Goal: Information Seeking & Learning: Learn about a topic

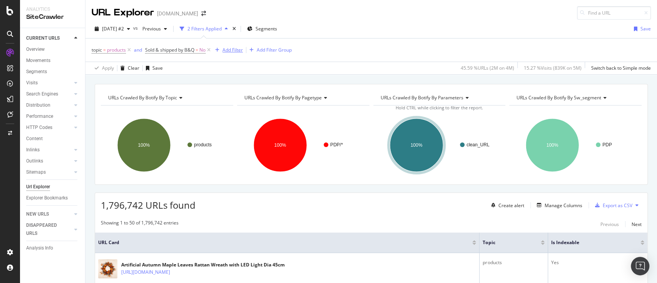
click at [227, 50] on div "Add Filter" at bounding box center [232, 50] width 20 height 7
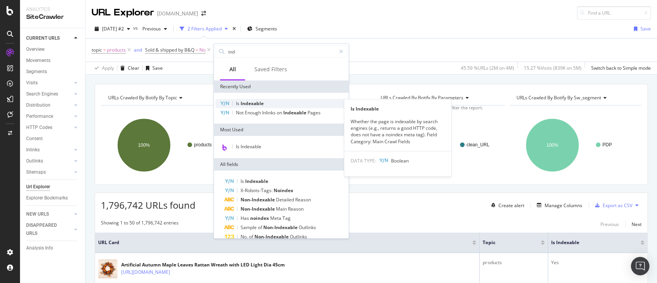
type input "ind"
click at [258, 102] on span "Indexable" at bounding box center [251, 103] width 23 height 7
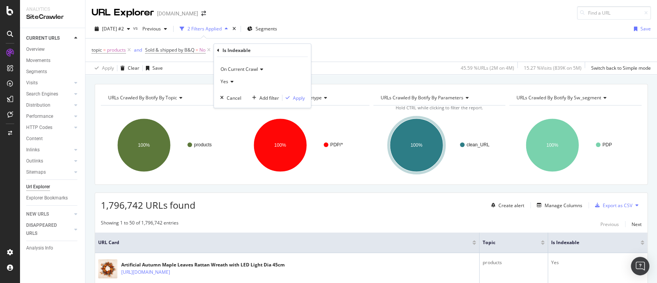
click at [232, 82] on icon at bounding box center [230, 81] width 5 height 5
drag, startPoint x: 243, startPoint y: 106, endPoint x: 252, endPoint y: 104, distance: 8.8
click at [243, 106] on div "No" at bounding box center [263, 107] width 82 height 10
click at [298, 98] on div "Apply" at bounding box center [299, 97] width 12 height 7
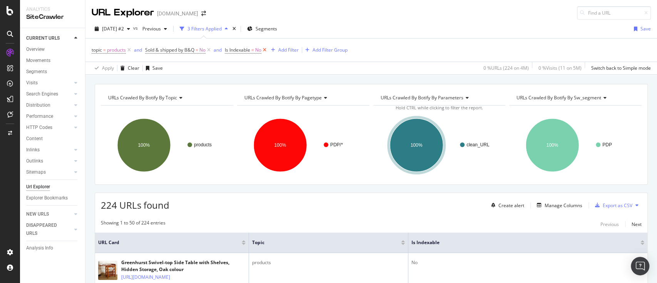
click at [264, 50] on icon at bounding box center [264, 50] width 7 height 8
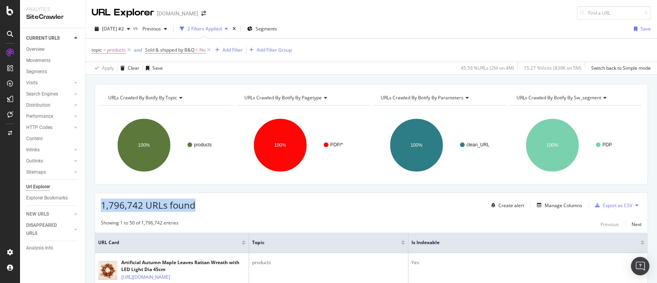
drag, startPoint x: 215, startPoint y: 207, endPoint x: 95, endPoint y: 208, distance: 120.0
click at [95, 208] on div "1,796,742 URLs found Create alert Manage Columns Export as CSV" at bounding box center [371, 202] width 552 height 19
click at [139, 208] on span "1,796,742 URLs found" at bounding box center [148, 204] width 95 height 13
drag, startPoint x: 143, startPoint y: 205, endPoint x: 95, endPoint y: 205, distance: 47.7
click at [95, 205] on div "1,796,742 URLs found Create alert Manage Columns Export as CSV" at bounding box center [371, 202] width 552 height 19
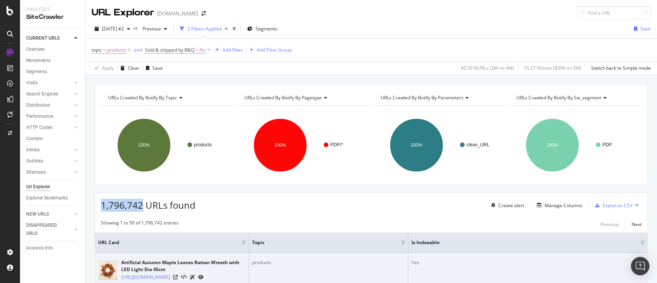
copy span "1,796,742"
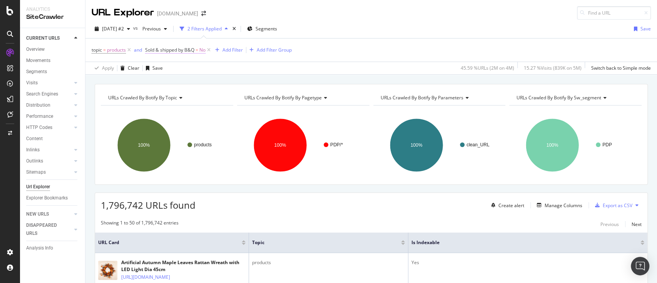
click at [185, 51] on span "Sold & shipped by B&Q" at bounding box center [169, 50] width 49 height 7
click at [168, 82] on div "No" at bounding box center [194, 80] width 85 height 12
click at [168, 96] on div "Yes" at bounding box center [195, 96] width 82 height 10
click at [227, 95] on div "Apply" at bounding box center [231, 96] width 12 height 7
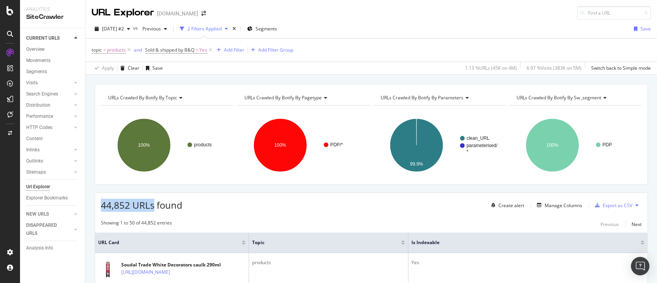
drag, startPoint x: 153, startPoint y: 205, endPoint x: 111, endPoint y: 209, distance: 42.1
click at [103, 210] on span "44,852 URLs found" at bounding box center [142, 204] width 82 height 13
drag, startPoint x: 185, startPoint y: 205, endPoint x: 95, endPoint y: 207, distance: 90.8
click at [95, 207] on div "44,852 URLs found Create alert Manage Columns Export as CSV" at bounding box center [371, 202] width 552 height 19
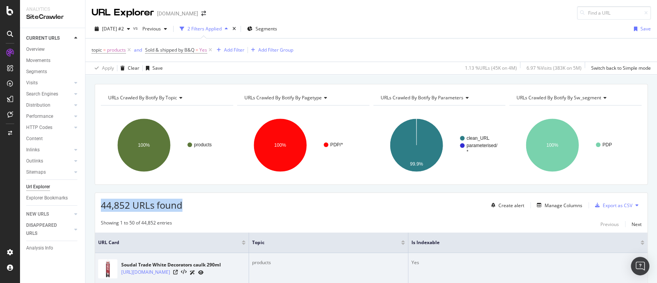
copy span "44,852 URLs found"
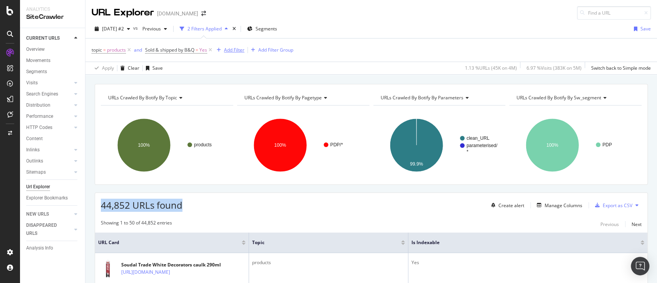
click at [231, 45] on button "Add Filter" at bounding box center [228, 49] width 31 height 9
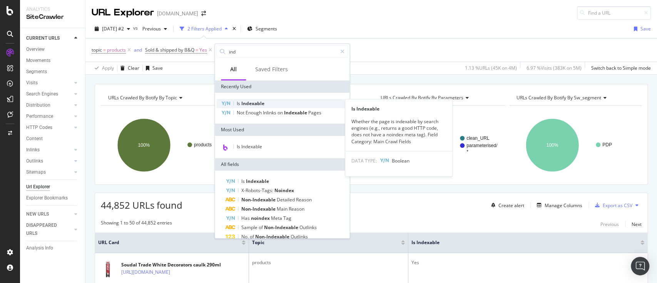
click at [254, 102] on span "Indexable" at bounding box center [252, 103] width 23 height 7
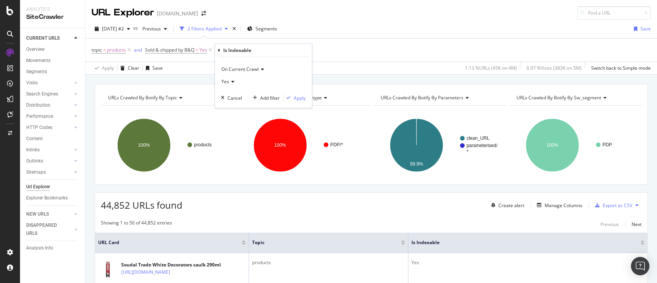
drag, startPoint x: 243, startPoint y: 82, endPoint x: 237, endPoint y: 82, distance: 6.9
click at [237, 82] on div "Yes" at bounding box center [263, 81] width 85 height 12
click at [243, 104] on div "No" at bounding box center [264, 107] width 82 height 10
click at [301, 98] on div "Apply" at bounding box center [299, 97] width 12 height 7
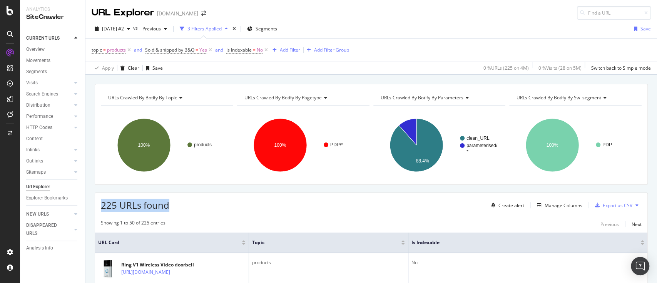
drag, startPoint x: 153, startPoint y: 205, endPoint x: 210, endPoint y: 245, distance: 69.5
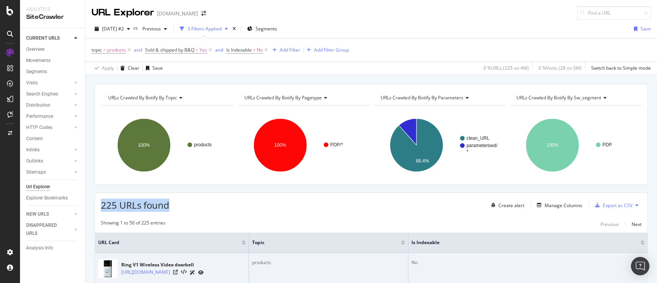
copy span "225 URLs found"
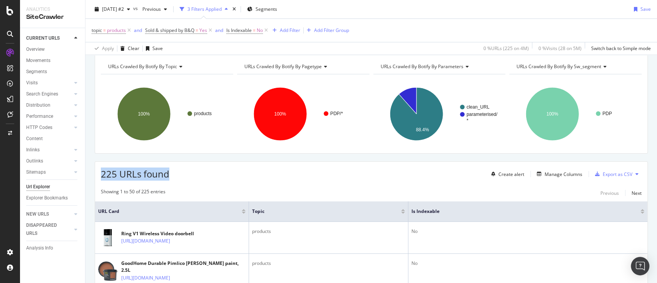
scroll to position [32, 0]
click at [564, 170] on div "Manage Columns" at bounding box center [563, 173] width 38 height 7
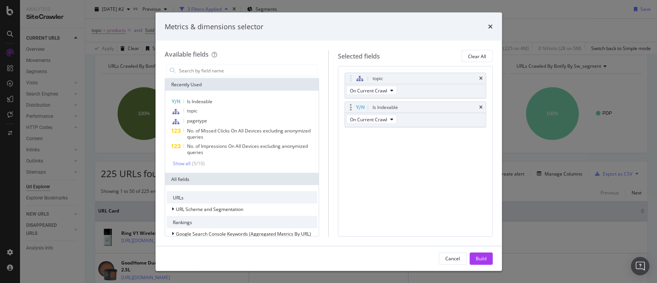
click at [482, 105] on div "Is Indexable" at bounding box center [415, 107] width 141 height 11
click at [260, 73] on input "modal" at bounding box center [247, 71] width 139 height 12
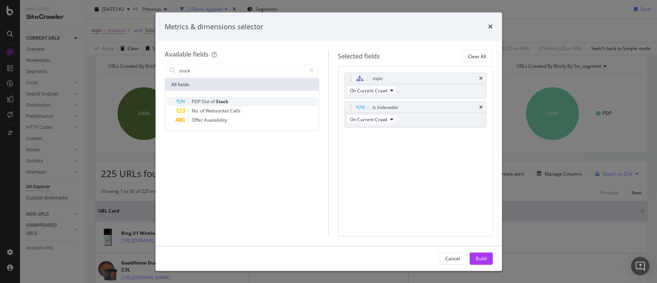
click at [219, 98] on span "Stock" at bounding box center [222, 101] width 12 height 7
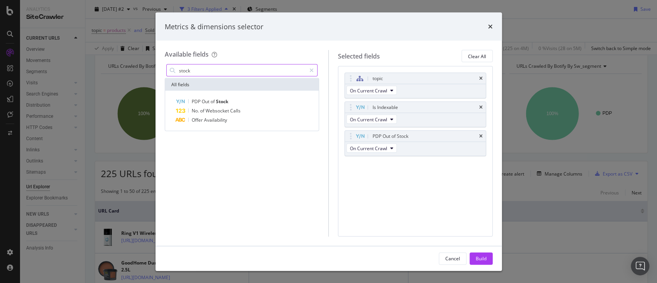
click at [227, 72] on input "stock" at bounding box center [242, 71] width 128 height 12
type input "d"
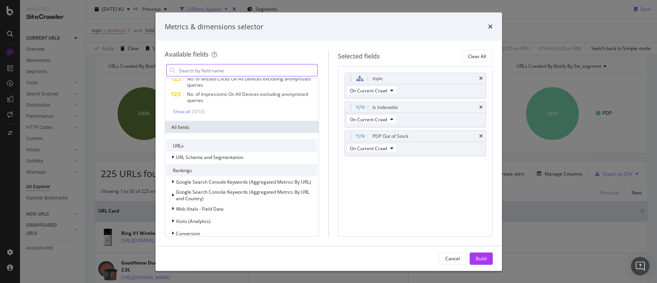
scroll to position [102, 0]
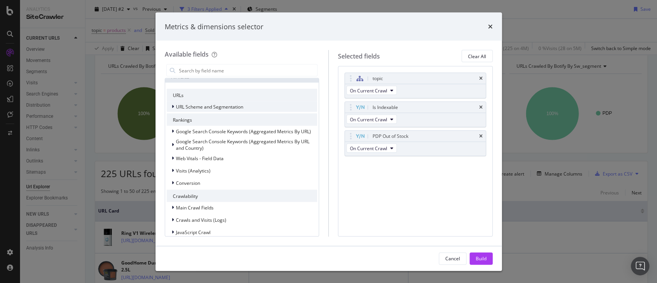
click at [174, 107] on div "modal" at bounding box center [173, 107] width 5 height 8
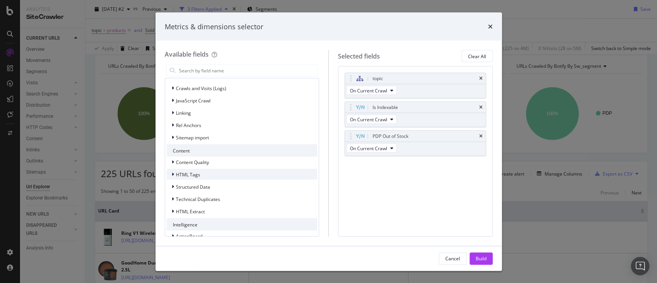
scroll to position [473, 0]
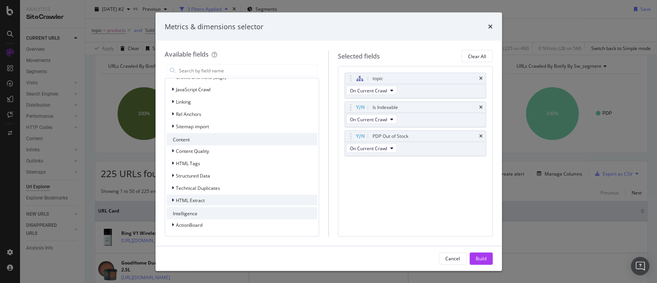
click at [174, 202] on div "modal" at bounding box center [173, 200] width 5 height 8
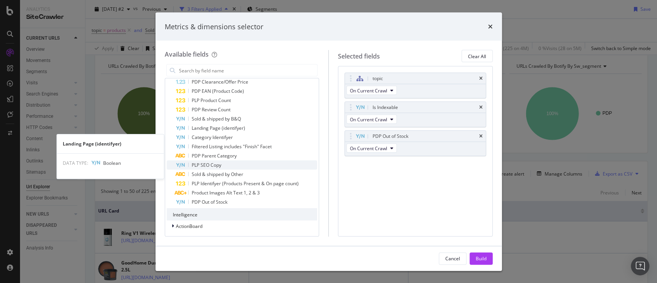
scroll to position [611, 0]
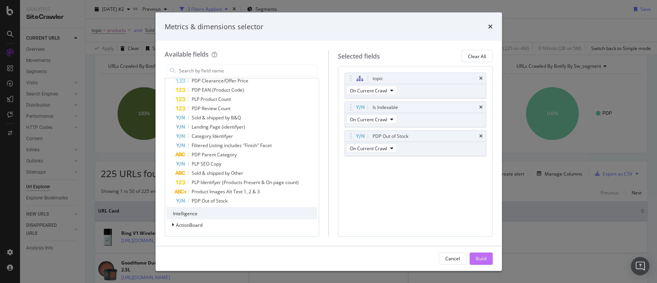
click at [478, 257] on div "Build" at bounding box center [480, 258] width 11 height 7
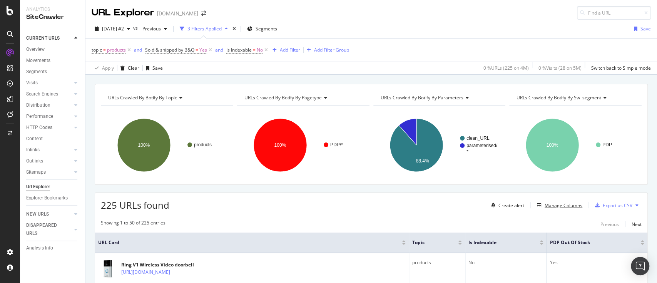
scroll to position [102, 0]
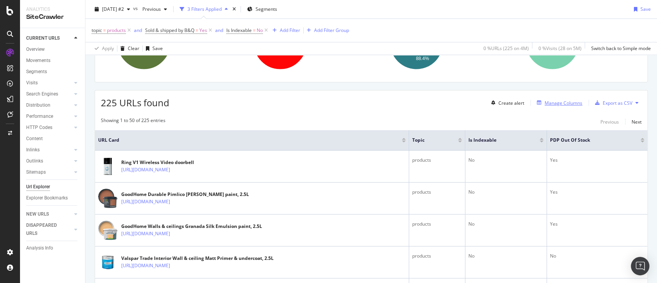
click at [569, 103] on div "Manage Columns" at bounding box center [563, 103] width 38 height 7
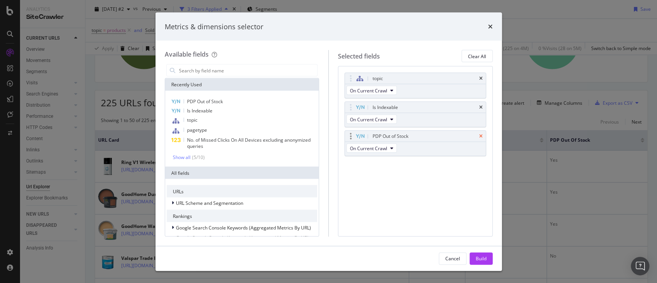
click at [482, 135] on icon "times" at bounding box center [480, 136] width 3 height 5
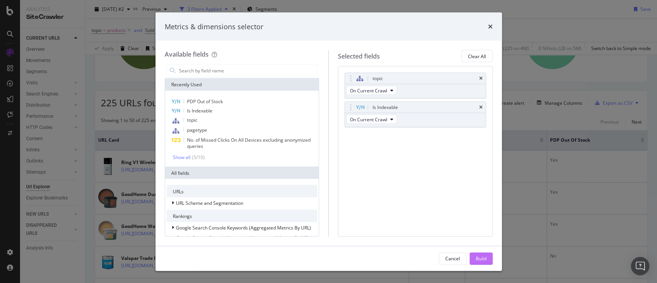
click at [483, 253] on div "Build" at bounding box center [480, 258] width 11 height 12
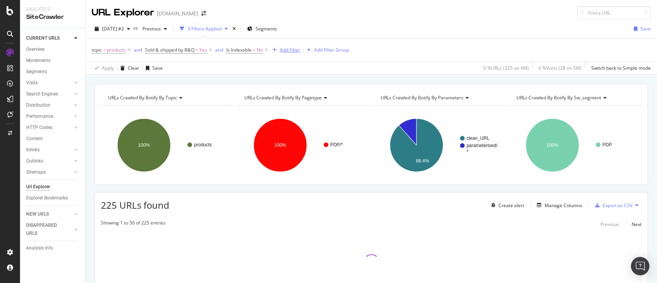
click at [300, 51] on div "Add Filter" at bounding box center [290, 50] width 20 height 7
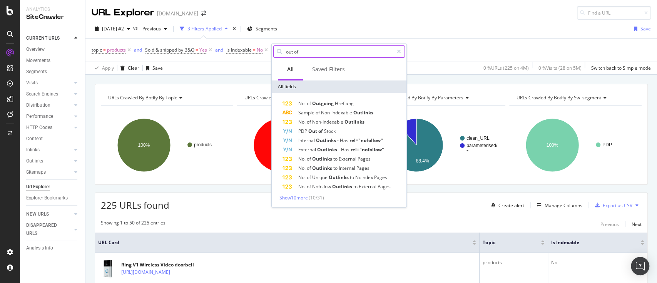
click at [324, 53] on input "out of" at bounding box center [339, 52] width 108 height 12
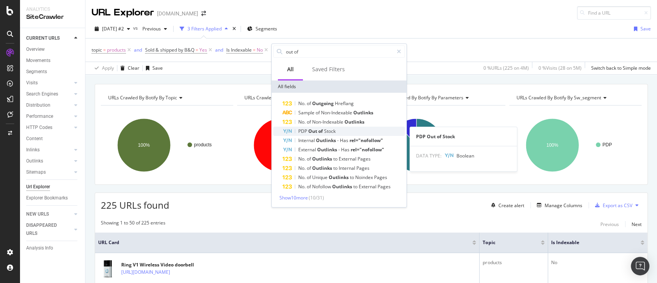
type input "out of"
click at [327, 127] on div "PDP Out of Stock" at bounding box center [343, 131] width 122 height 9
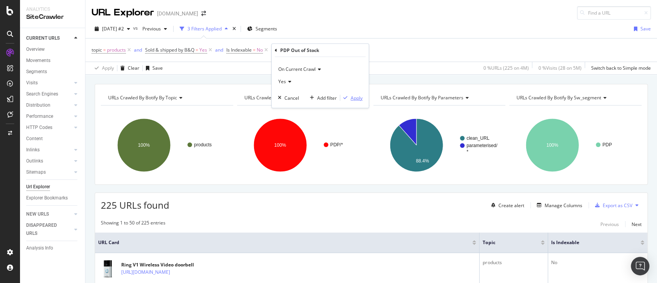
click at [354, 95] on div "Apply" at bounding box center [356, 97] width 12 height 7
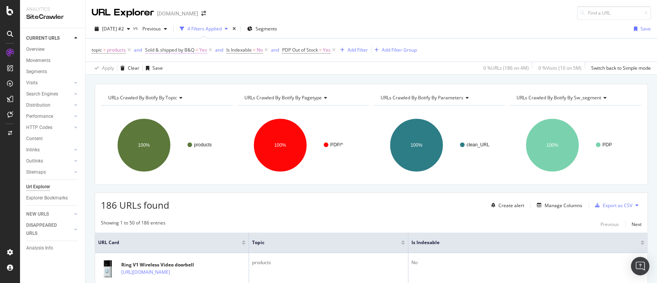
click at [193, 51] on span "Sold & shipped by B&Q" at bounding box center [169, 50] width 49 height 7
click at [166, 77] on div "Yes" at bounding box center [194, 80] width 85 height 12
click at [168, 104] on div "No" at bounding box center [195, 106] width 82 height 10
click at [232, 96] on div "Apply" at bounding box center [231, 96] width 12 height 7
click at [198, 50] on span "=" at bounding box center [196, 50] width 3 height 7
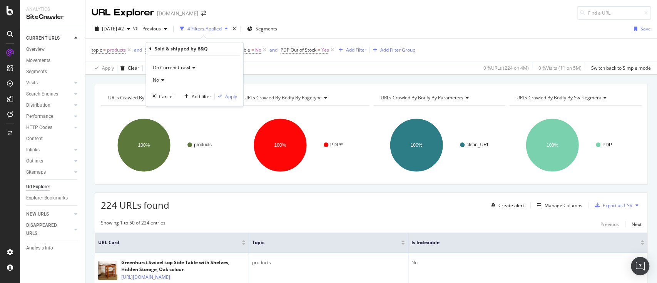
click at [265, 63] on div "Apply Clear Save 0 % URLs ( 224 on 4M ) 0 % Visits ( 11 on 5M ) Switch back to …" at bounding box center [370, 68] width 571 height 13
click at [253, 53] on span "Is Indexable = No" at bounding box center [246, 50] width 43 height 11
click at [250, 51] on span "Is Indexable" at bounding box center [237, 50] width 25 height 7
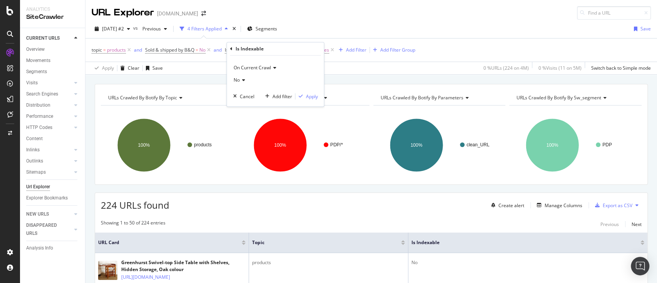
drag, startPoint x: 258, startPoint y: 83, endPoint x: 254, endPoint y: 85, distance: 4.9
click at [258, 83] on div "No" at bounding box center [275, 80] width 85 height 12
click at [248, 97] on div "Yes" at bounding box center [276, 96] width 82 height 10
click at [305, 95] on div "Apply" at bounding box center [311, 96] width 12 height 7
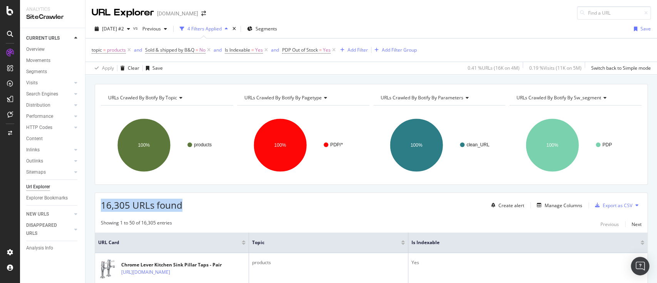
drag, startPoint x: 189, startPoint y: 205, endPoint x: 102, endPoint y: 208, distance: 87.4
click at [102, 208] on div "16,305 URLs found Create alert Manage Columns Export as CSV" at bounding box center [371, 202] width 552 height 19
copy span "16,305 URLs found"
click at [189, 51] on span "Sold & shipped by B&Q" at bounding box center [169, 50] width 49 height 7
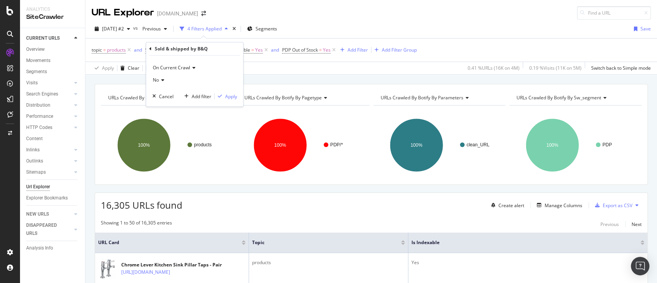
click at [162, 78] on icon at bounding box center [161, 80] width 5 height 5
click at [165, 93] on div "Yes" at bounding box center [195, 96] width 82 height 10
click at [228, 93] on div "Apply" at bounding box center [231, 96] width 12 height 7
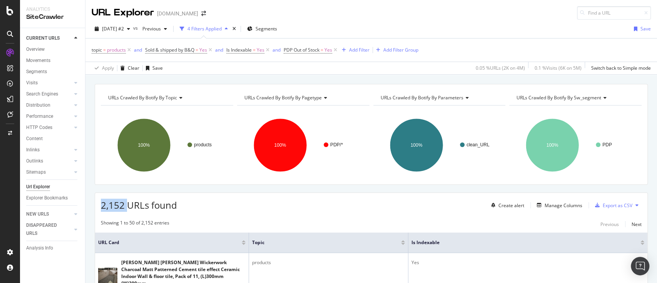
drag, startPoint x: 126, startPoint y: 203, endPoint x: 94, endPoint y: 203, distance: 31.9
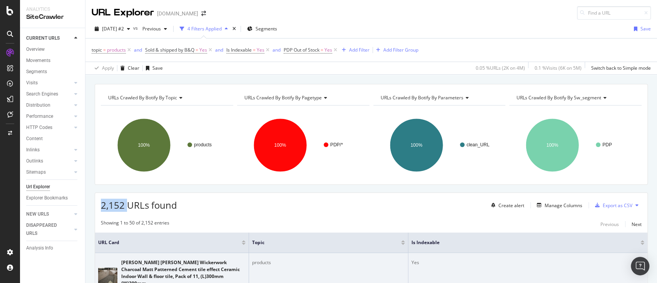
copy span "2,152"
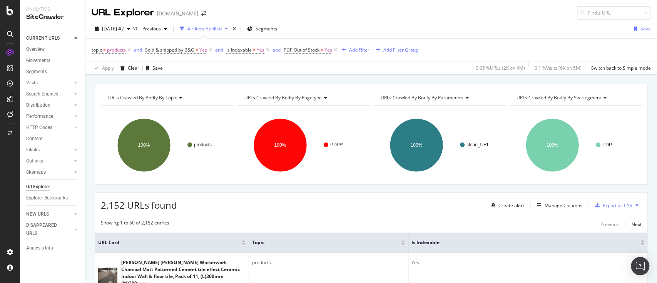
click at [292, 211] on div "2,152 URLs found Create alert Manage Columns Export as CSV" at bounding box center [371, 202] width 552 height 19
click at [246, 48] on span "Is Indexable" at bounding box center [238, 50] width 25 height 7
click at [381, 63] on div "Apply Clear Save 0.05 % URLs ( 2K on 4M ) 0.1 % Visits ( 6K on 5M ) Switch back…" at bounding box center [370, 68] width 571 height 13
click at [46, 67] on div "LogAnalyzer" at bounding box center [33, 63] width 27 height 7
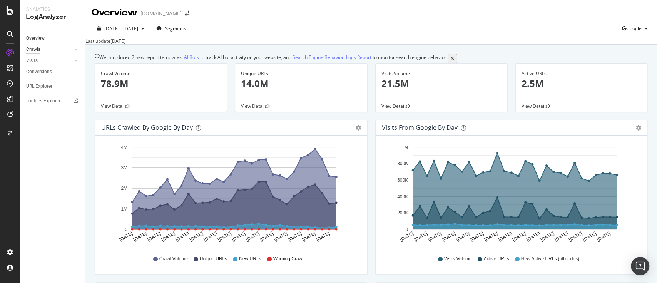
click at [35, 50] on div "Crawls" at bounding box center [33, 49] width 14 height 8
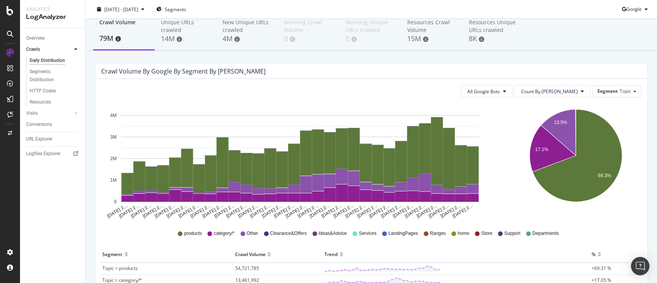
scroll to position [51, 0]
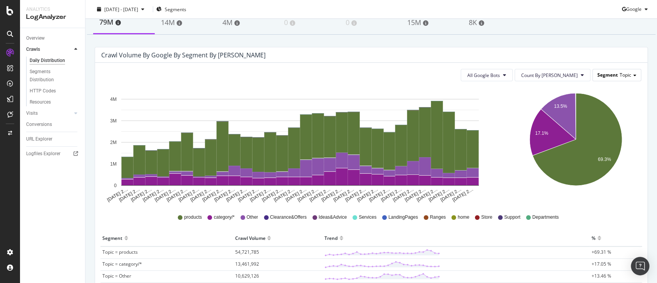
click at [619, 72] on span "Topic" at bounding box center [625, 75] width 12 height 7
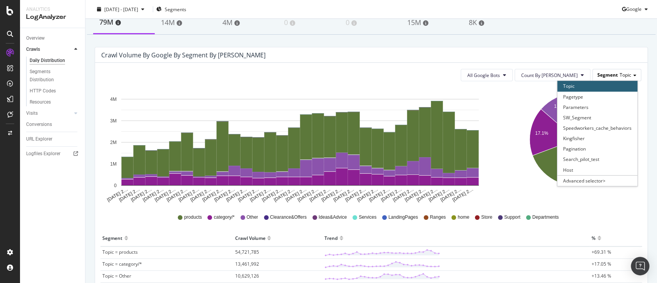
click at [622, 72] on span "Topic" at bounding box center [625, 75] width 12 height 7
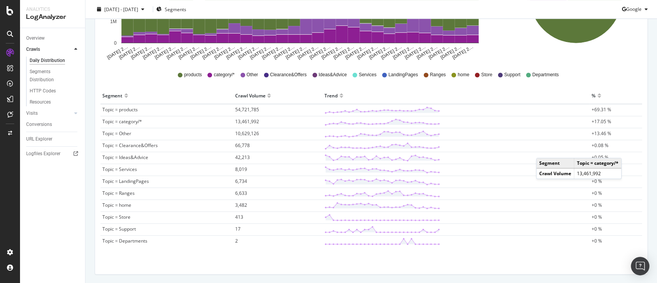
scroll to position [219, 0]
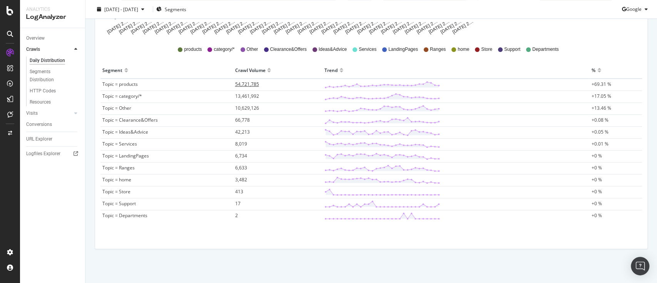
click at [250, 83] on span "54,721,785" at bounding box center [247, 84] width 24 height 7
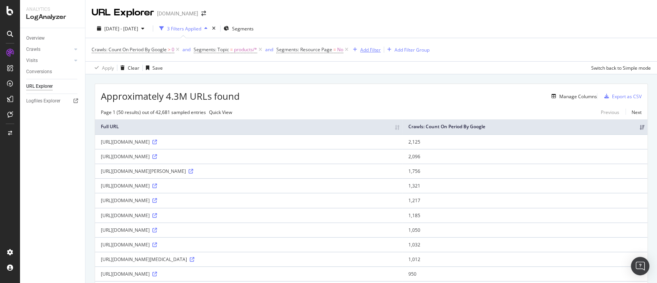
click at [376, 48] on div "Add Filter" at bounding box center [370, 50] width 20 height 7
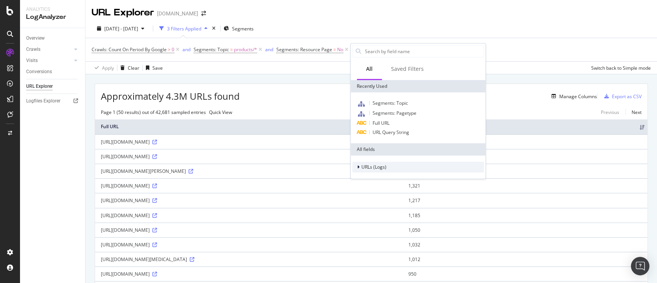
click at [357, 166] on icon at bounding box center [358, 167] width 2 height 5
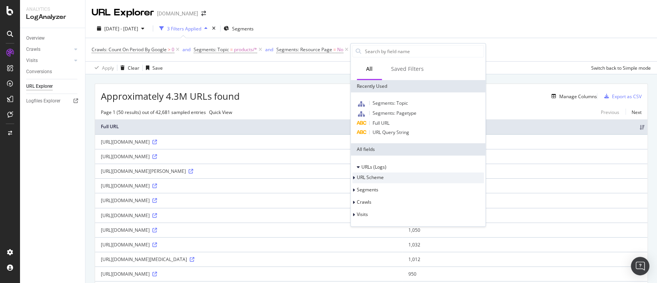
click at [357, 178] on div at bounding box center [354, 178] width 5 height 8
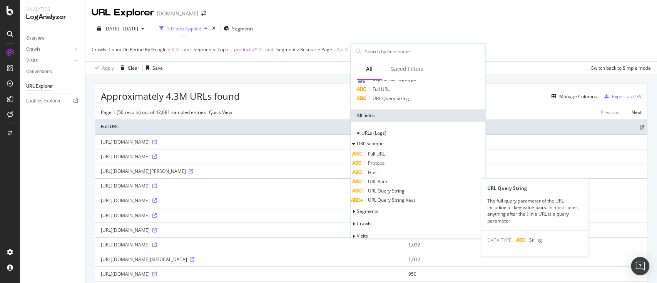
scroll to position [43, 0]
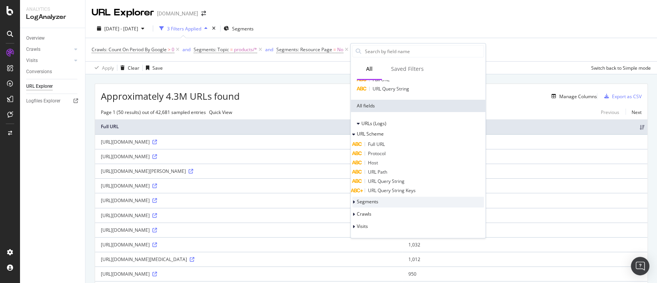
click at [355, 203] on icon at bounding box center [353, 202] width 2 height 5
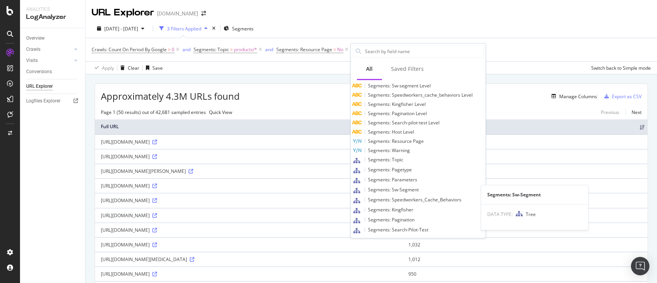
scroll to position [235, 0]
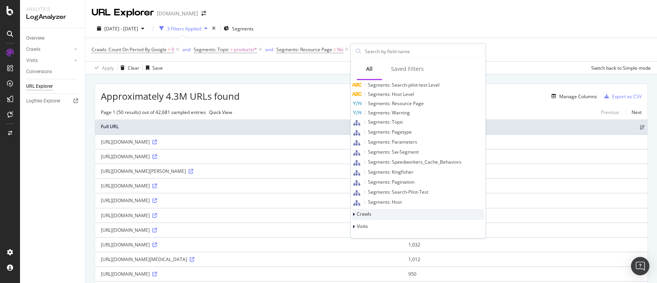
click at [355, 214] on icon at bounding box center [353, 214] width 2 height 5
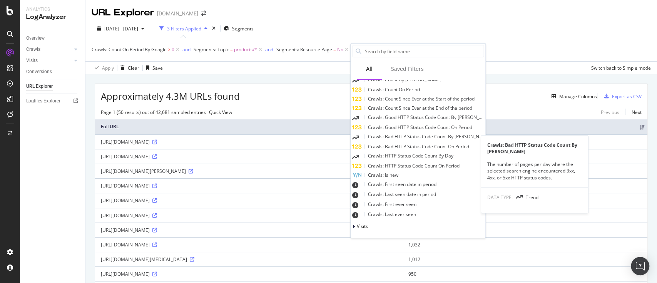
scroll to position [226, 0]
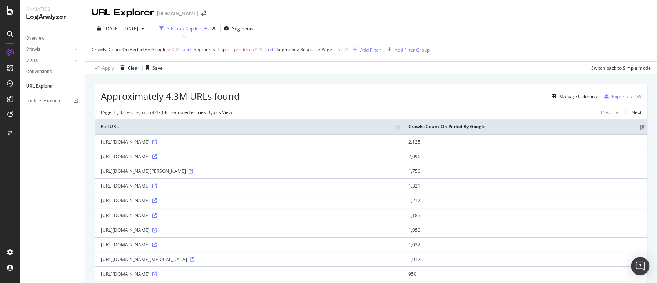
click at [522, 61] on div "Apply Clear Save Switch back to Simple mode" at bounding box center [370, 67] width 571 height 13
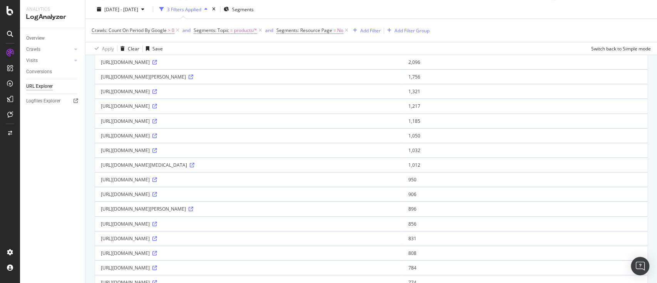
scroll to position [0, 0]
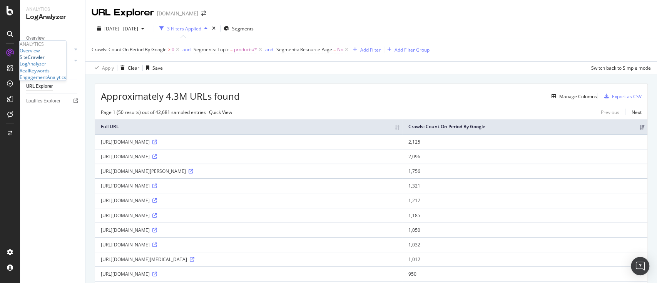
click at [45, 60] on div "SiteCrawler" at bounding box center [32, 57] width 25 height 7
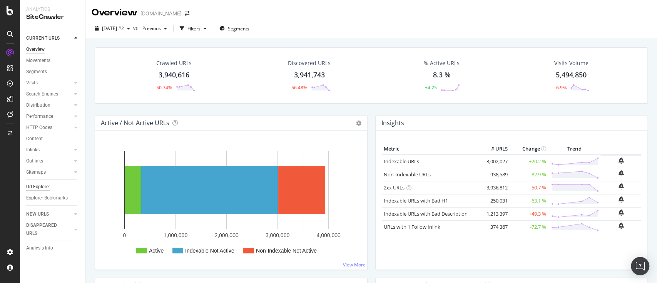
click at [41, 185] on div "Url Explorer" at bounding box center [38, 187] width 24 height 8
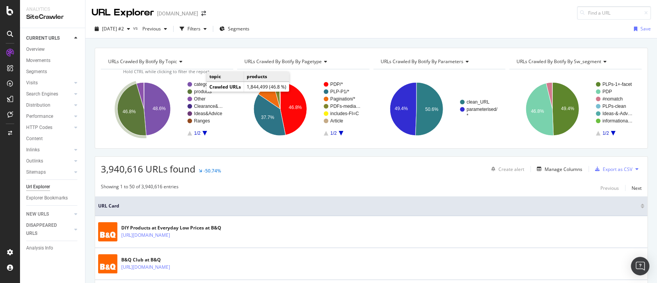
click at [199, 92] on text "products" at bounding box center [203, 91] width 18 height 5
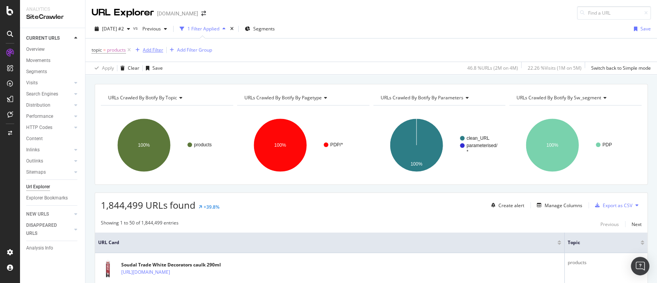
click at [160, 50] on div "Add Filter" at bounding box center [153, 50] width 20 height 7
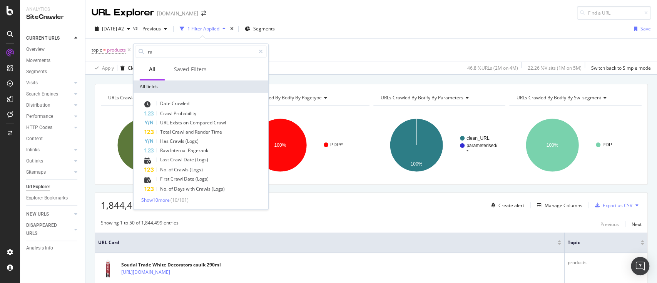
type input "r"
type input "crawl"
click at [165, 202] on span "Show 10 more" at bounding box center [155, 200] width 28 height 7
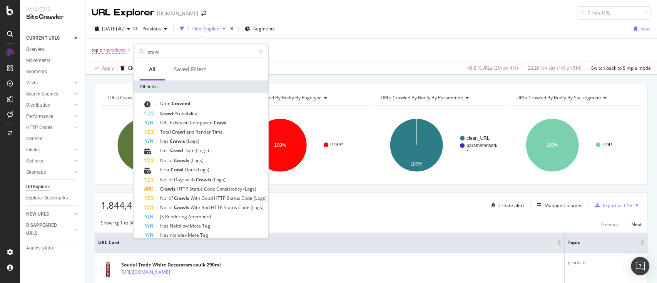
click at [358, 54] on div "topic = products Add Filter Add Filter Group" at bounding box center [371, 49] width 559 height 23
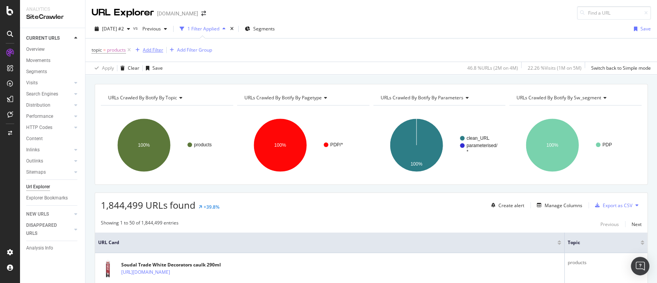
click at [154, 50] on div "Add Filter" at bounding box center [153, 50] width 20 height 7
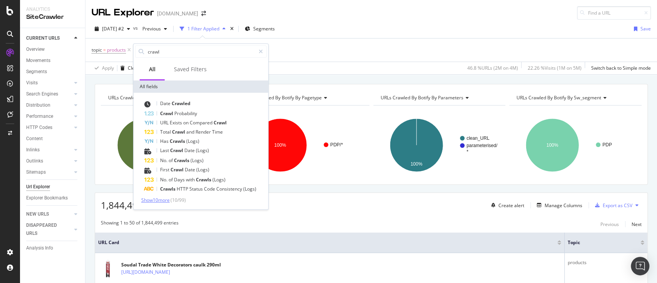
click at [169, 198] on span "Show 10 more" at bounding box center [155, 200] width 28 height 7
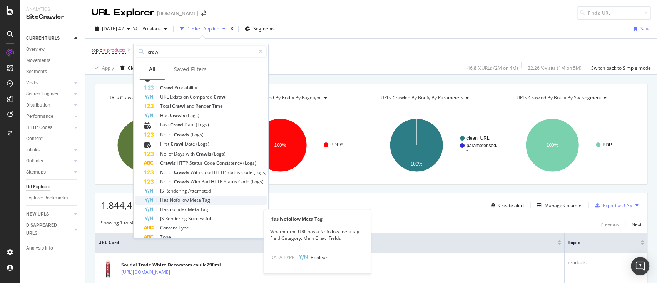
scroll to position [12, 0]
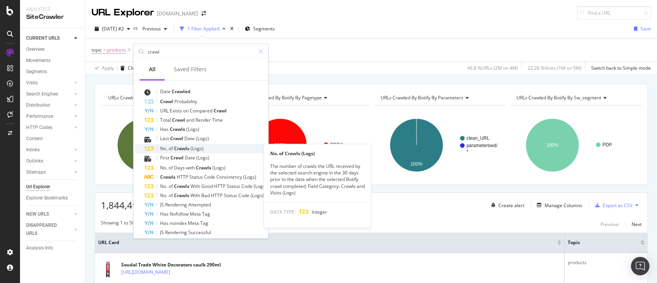
click at [207, 149] on div "No. of Crawls (Logs)" at bounding box center [205, 148] width 122 height 9
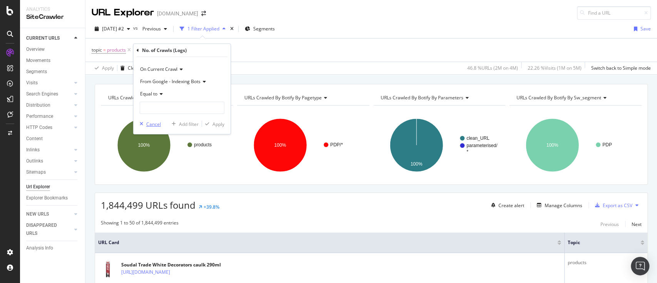
click at [149, 122] on div "Cancel" at bounding box center [153, 123] width 15 height 7
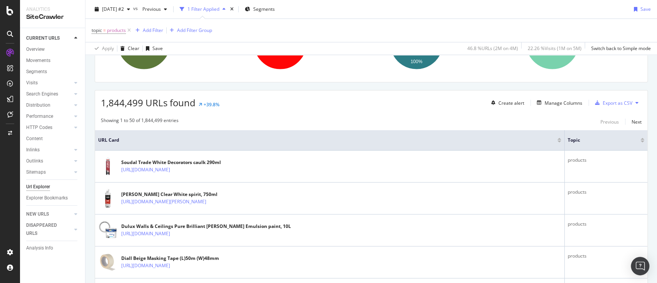
scroll to position [0, 0]
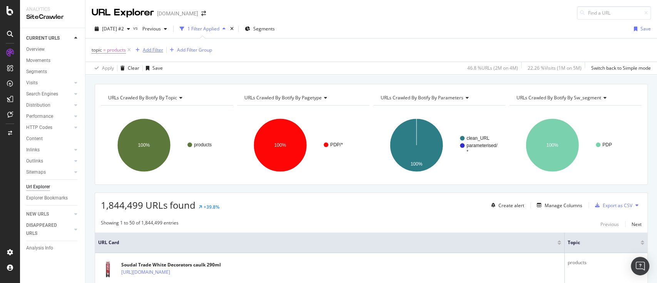
click at [153, 49] on div "Add Filter" at bounding box center [153, 50] width 20 height 7
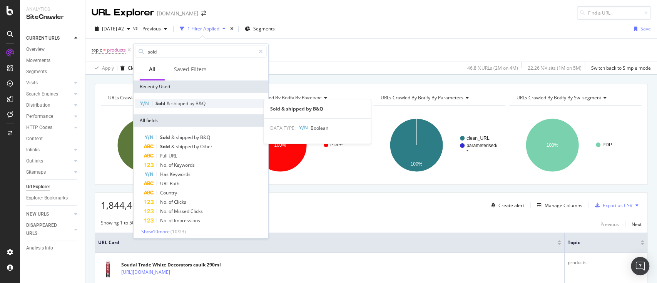
type input "sold"
click at [200, 105] on span "B&Q" at bounding box center [200, 103] width 10 height 7
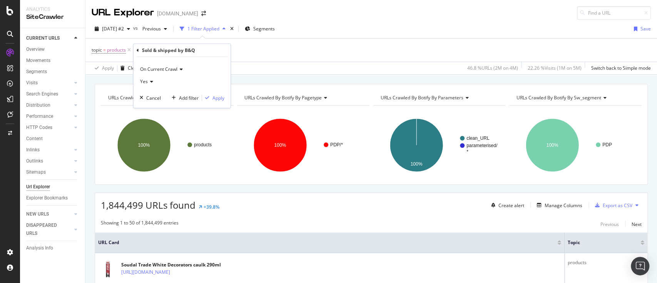
click at [148, 86] on div "Yes" at bounding box center [182, 81] width 85 height 12
click at [154, 104] on div "No" at bounding box center [183, 107] width 82 height 10
click at [217, 97] on div "Apply" at bounding box center [218, 97] width 12 height 7
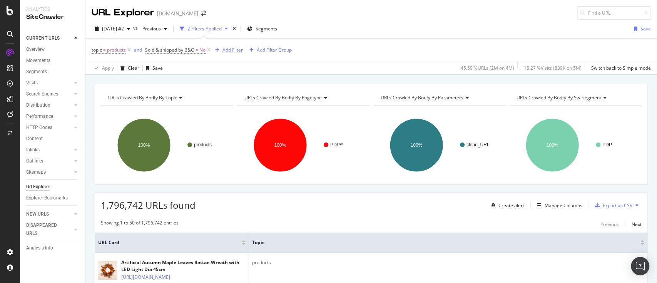
click at [233, 52] on div "Add Filter" at bounding box center [232, 50] width 20 height 7
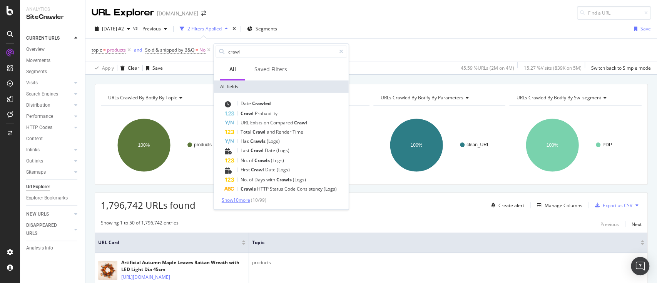
type input "crawl"
click at [250, 198] on span "Show 10 more" at bounding box center [236, 200] width 28 height 7
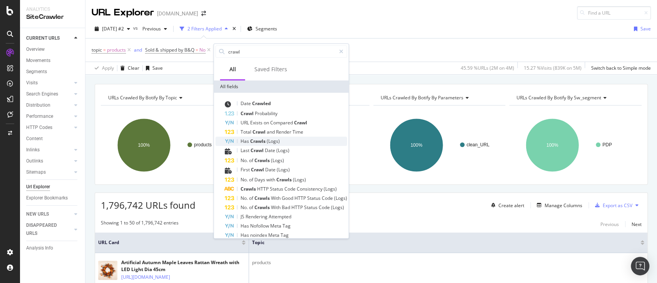
click at [264, 143] on span "Crawls" at bounding box center [258, 141] width 17 height 7
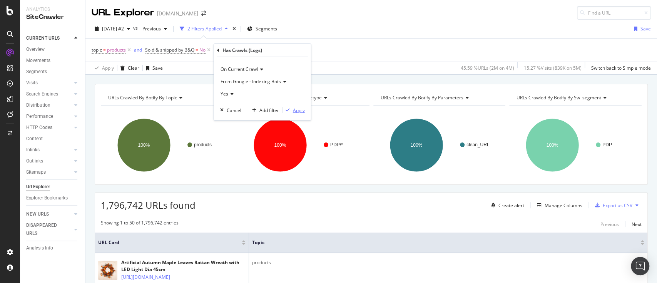
click at [298, 110] on div "Apply" at bounding box center [299, 110] width 12 height 7
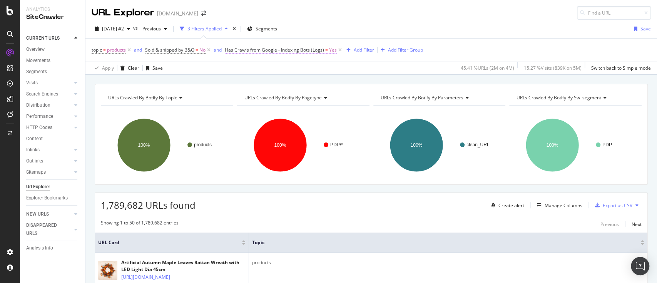
click at [300, 50] on span "Has Crawls from Google - Indexing Bots (Logs)" at bounding box center [274, 50] width 99 height 7
click at [287, 82] on span "From Google - Indexing Bots" at bounding box center [263, 80] width 60 height 7
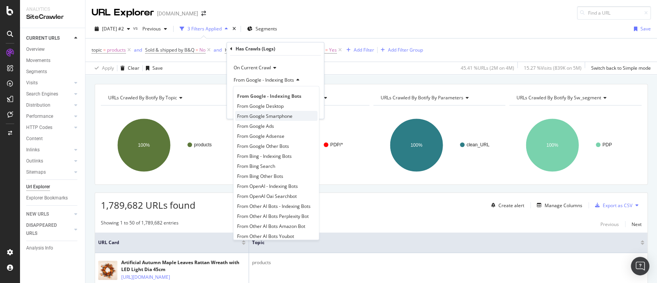
click at [292, 116] on div "From Google Smartphone" at bounding box center [276, 116] width 82 height 10
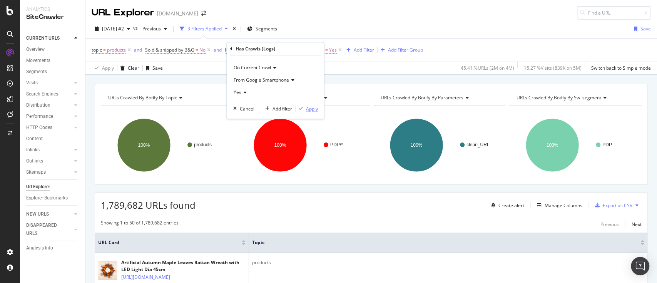
click at [305, 109] on div "Apply" at bounding box center [311, 108] width 12 height 7
click at [254, 48] on span "Has Crawls from Google Smartphone (Logs)" at bounding box center [272, 50] width 94 height 7
click at [276, 83] on span "From Google Smartphone" at bounding box center [260, 80] width 55 height 7
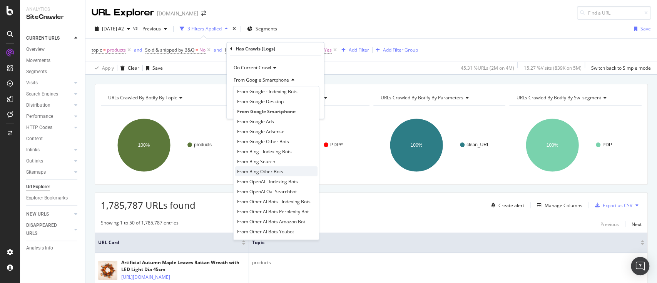
scroll to position [6, 0]
click at [293, 180] on span "From OpenAI - Indexing Bots" at bounding box center [267, 180] width 61 height 7
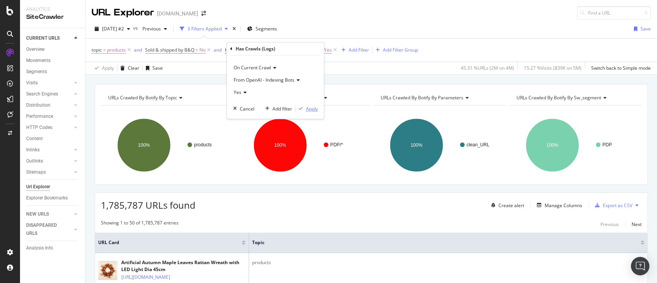
click at [308, 106] on div "Apply" at bounding box center [311, 108] width 12 height 7
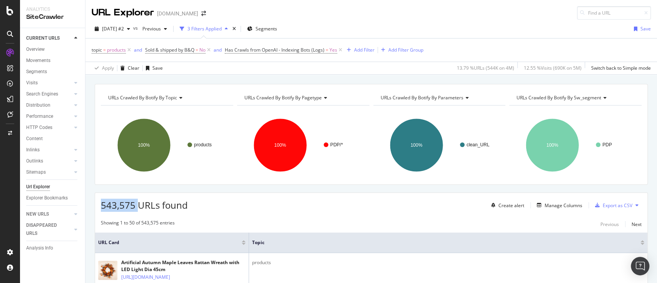
drag, startPoint x: 138, startPoint y: 203, endPoint x: 97, endPoint y: 205, distance: 40.8
click at [97, 205] on div "543,575 URLs found Create alert Manage Columns Export as CSV" at bounding box center [371, 202] width 552 height 19
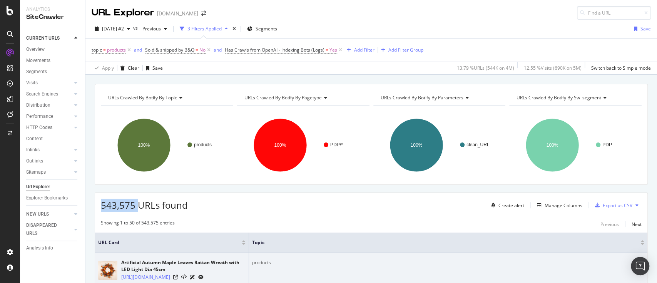
copy span "543,575"
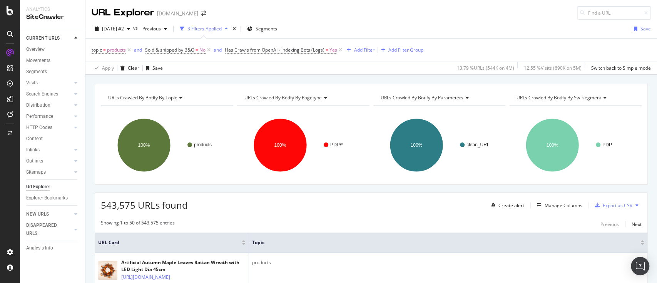
click at [185, 45] on span "Sold & shipped by B&Q = No" at bounding box center [178, 50] width 67 height 11
click at [188, 48] on span "Sold & shipped by B&Q" at bounding box center [169, 50] width 49 height 7
click at [166, 80] on div "No" at bounding box center [194, 80] width 85 height 12
click at [171, 96] on div "Yes" at bounding box center [195, 96] width 82 height 10
click at [229, 96] on div "Apply" at bounding box center [231, 96] width 12 height 7
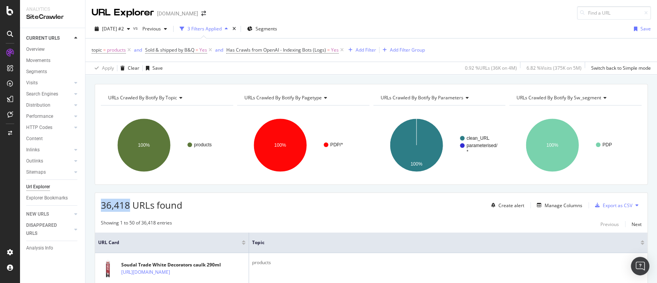
drag, startPoint x: 128, startPoint y: 207, endPoint x: 102, endPoint y: 207, distance: 26.9
click at [102, 207] on span "36,418 URLs found" at bounding box center [142, 204] width 82 height 13
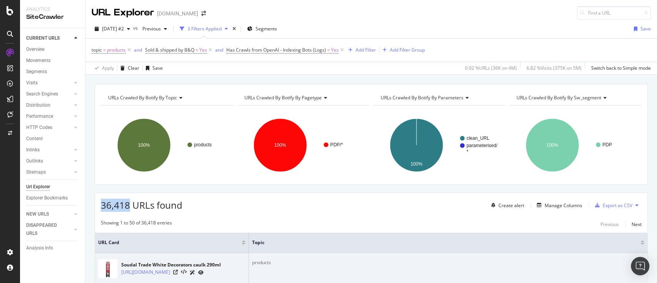
copy span "36,418"
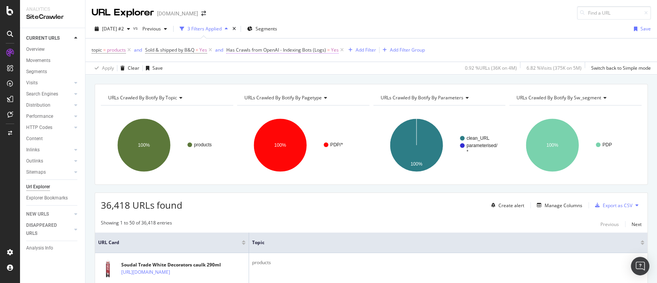
drag, startPoint x: 297, startPoint y: 45, endPoint x: 301, endPoint y: 51, distance: 7.3
click at [298, 47] on span "Has Crawls from OpenAI - Indexing Bots (Logs) = Yes" at bounding box center [285, 50] width 119 height 11
click at [301, 51] on span "Has Crawls from OpenAI - Indexing Bots (Logs)" at bounding box center [276, 50] width 100 height 7
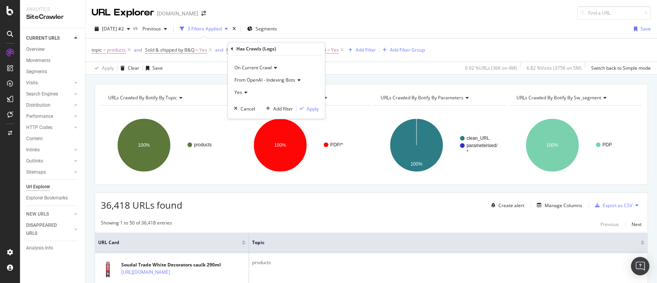
click at [282, 85] on div "From OpenAI - Indexing Bots" at bounding box center [276, 80] width 85 height 12
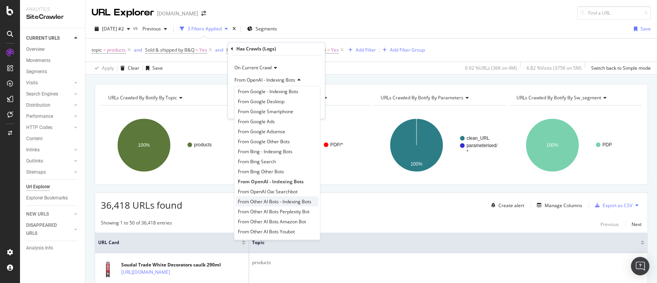
scroll to position [6, 0]
click at [291, 190] on span "From OpenAI Oai Searchbot" at bounding box center [268, 190] width 60 height 7
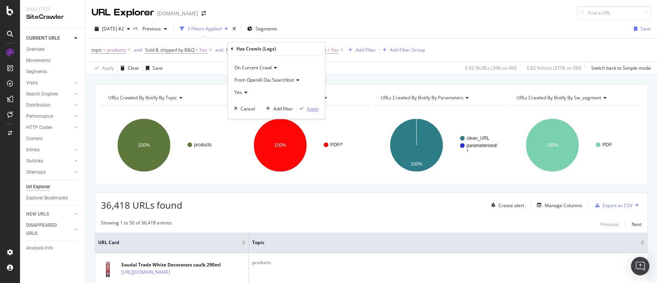
click at [317, 108] on div "Apply" at bounding box center [313, 108] width 12 height 7
click at [180, 51] on span "Sold & shipped by B&Q" at bounding box center [169, 50] width 49 height 7
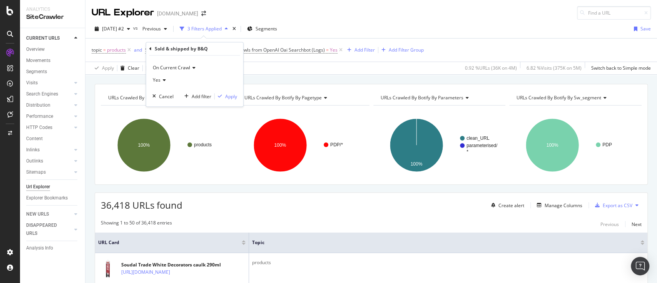
click at [168, 79] on div "Yes" at bounding box center [194, 80] width 85 height 12
click at [169, 106] on div "No" at bounding box center [195, 106] width 82 height 10
click at [225, 97] on div "Apply" at bounding box center [231, 96] width 12 height 7
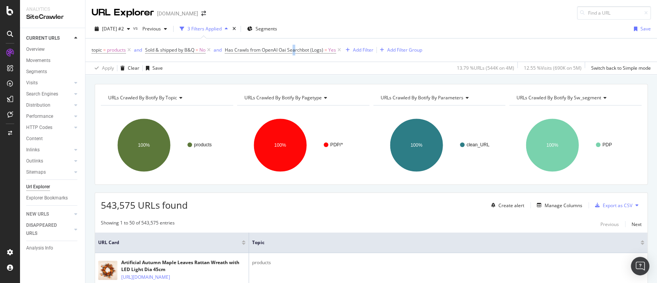
click at [296, 46] on span "Has Crawls from OpenAI Oai Searchbot (Logs) = Yes" at bounding box center [284, 50] width 118 height 11
click at [296, 47] on span "Has Crawls from OpenAI Oai Searchbot (Logs)" at bounding box center [274, 50] width 98 height 7
click at [280, 79] on span "From OpenAI Oai Searchbot" at bounding box center [263, 80] width 60 height 7
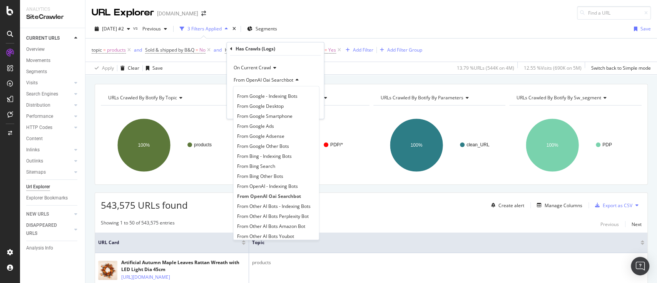
click at [368, 20] on div "[DATE] #2 vs Previous 3 Filters Applied Segments Save topic = products and Sold…" at bounding box center [370, 47] width 571 height 55
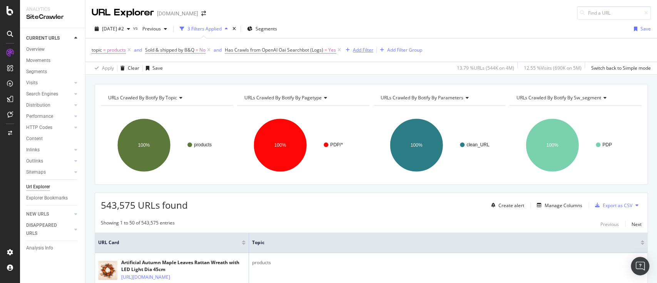
drag, startPoint x: 337, startPoint y: 50, endPoint x: 240, endPoint y: 54, distance: 97.8
click at [337, 50] on icon at bounding box center [339, 50] width 7 height 8
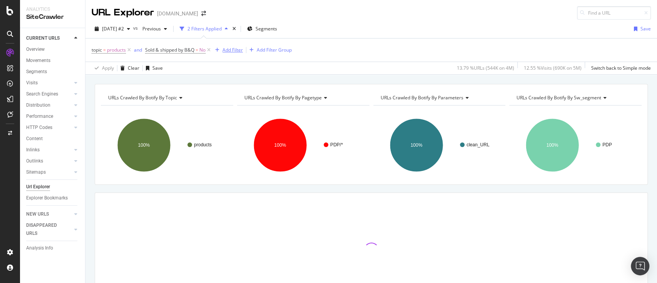
click at [237, 50] on div "Add Filter" at bounding box center [232, 50] width 20 height 7
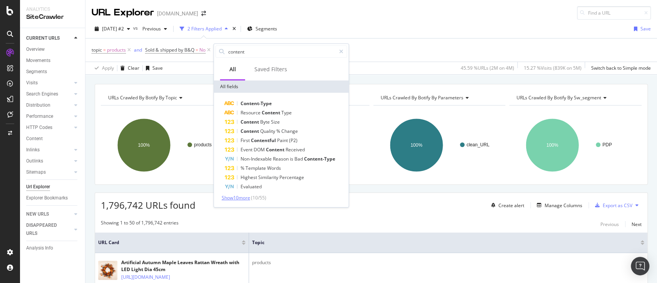
click at [244, 197] on span "Show 10 more" at bounding box center [236, 197] width 28 height 7
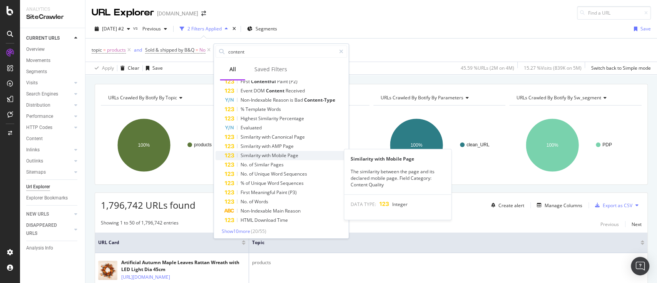
scroll to position [61, 0]
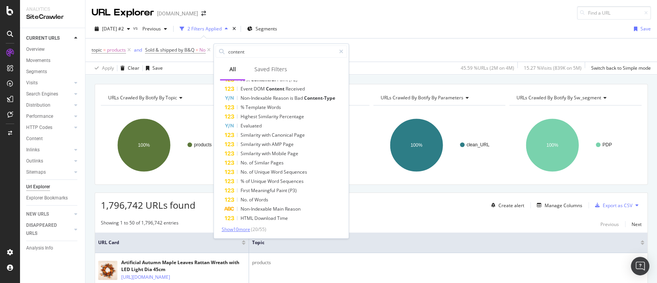
click at [243, 229] on span "Show 10 more" at bounding box center [236, 229] width 28 height 7
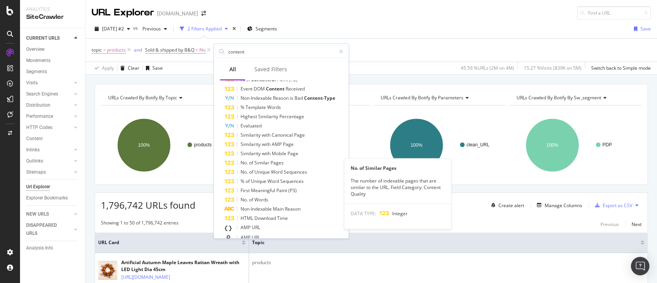
scroll to position [155, 0]
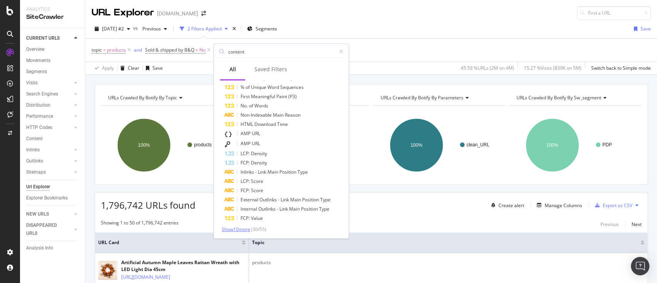
click at [245, 229] on span "Show 10 more" at bounding box center [236, 229] width 28 height 7
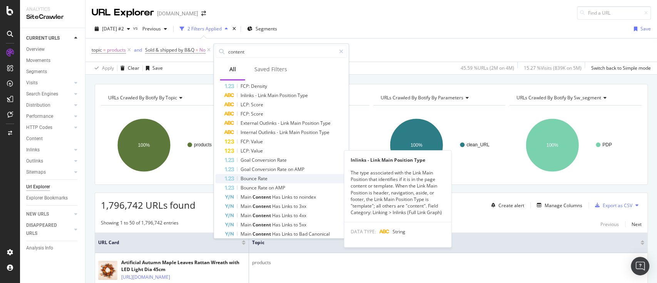
scroll to position [247, 0]
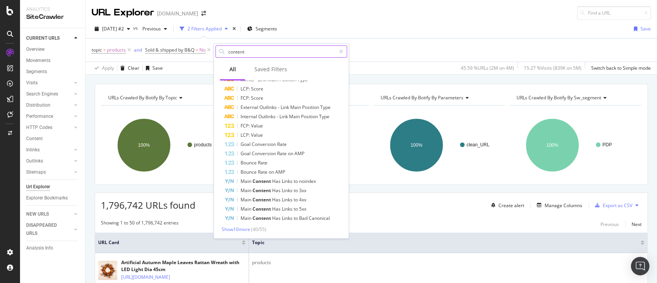
click at [278, 51] on input "content" at bounding box center [281, 52] width 108 height 12
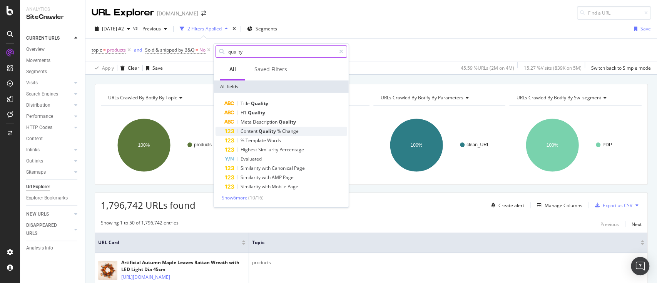
scroll to position [0, 0]
type input "quality"
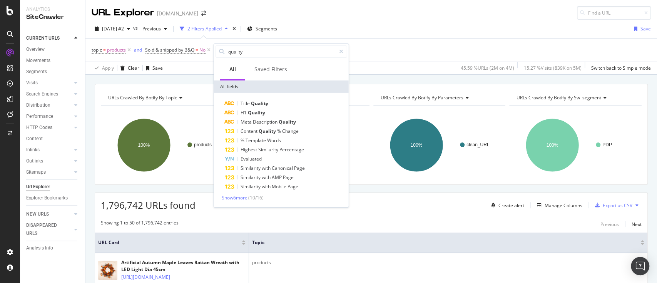
click at [243, 197] on span "Show 6 more" at bounding box center [235, 197] width 26 height 7
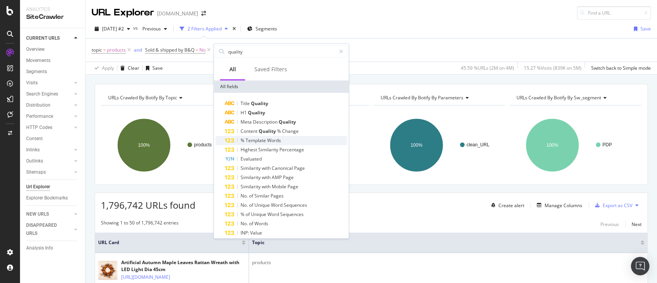
click at [275, 140] on span "Words" at bounding box center [274, 140] width 14 height 7
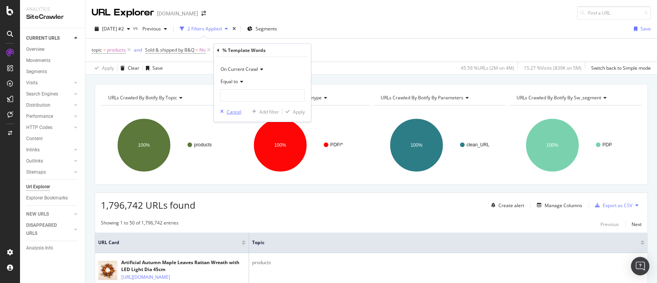
click at [233, 113] on div "Cancel" at bounding box center [234, 111] width 15 height 7
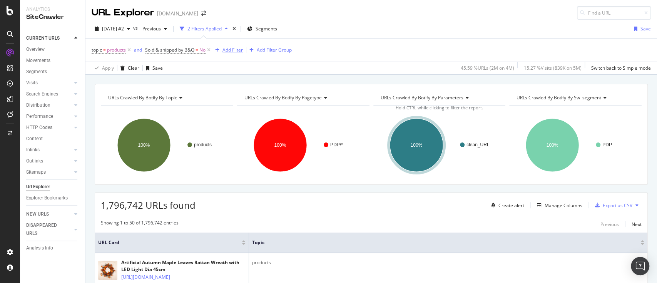
click at [234, 53] on div "Add Filter" at bounding box center [232, 50] width 20 height 7
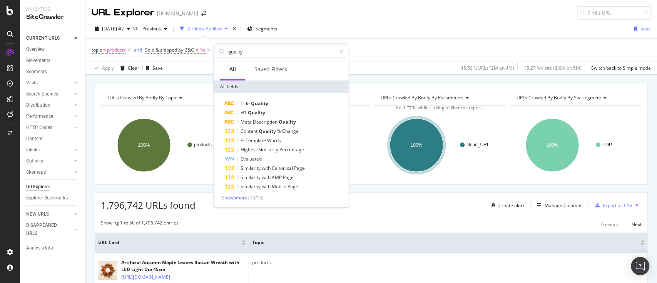
click at [246, 202] on div "Title Quality H1 Quality Meta Description Quality Content Quality % Change % Te…" at bounding box center [281, 150] width 135 height 114
click at [246, 198] on span "Show 6 more" at bounding box center [235, 197] width 26 height 7
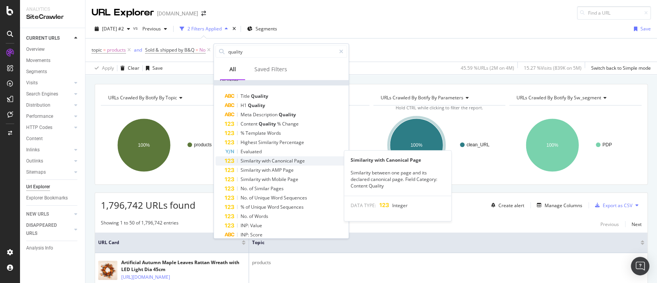
scroll to position [14, 0]
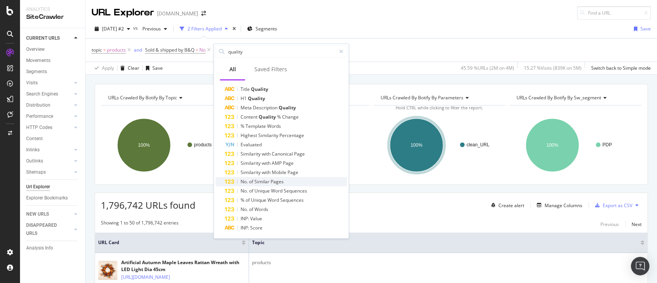
click at [280, 183] on span "Pages" at bounding box center [276, 181] width 13 height 7
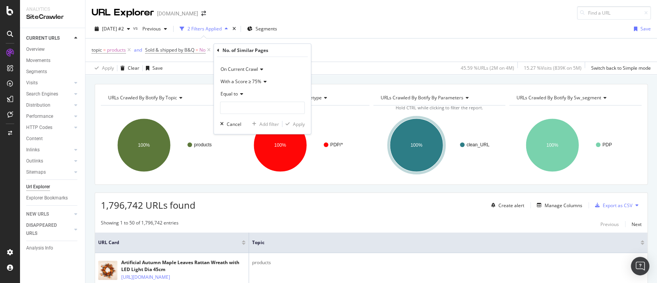
click at [258, 82] on span "With a Score ≥ 75%" at bounding box center [240, 81] width 41 height 7
click at [260, 82] on span "With a Score ≥ 75%" at bounding box center [240, 81] width 41 height 7
click at [262, 82] on icon at bounding box center [263, 81] width 5 height 5
click at [257, 106] on input "number" at bounding box center [262, 108] width 85 height 12
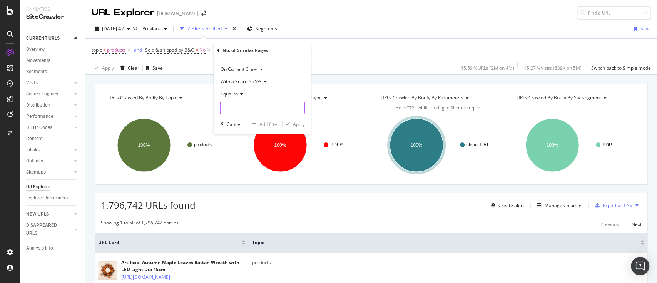
click at [243, 107] on input "number" at bounding box center [262, 108] width 85 height 12
type input "2"
click at [297, 124] on div "Apply" at bounding box center [299, 123] width 12 height 7
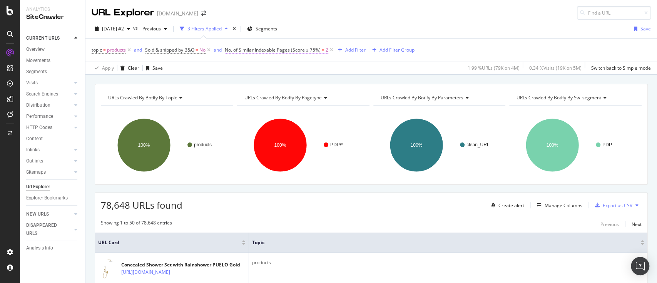
click at [289, 47] on span "No. of Similar Indexable Pages (Score ≥ 75%)" at bounding box center [273, 50] width 96 height 7
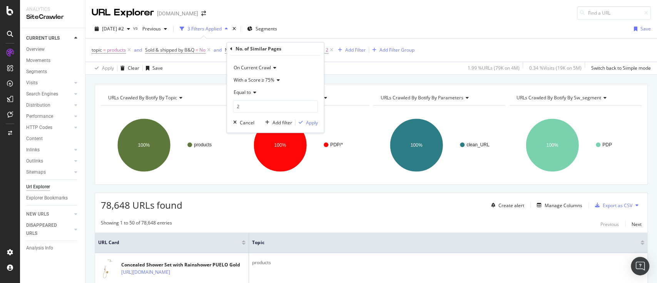
click at [265, 78] on span "With a Score ≥ 75%" at bounding box center [253, 80] width 41 height 7
click at [275, 115] on span "With a Score ≥ 90%" at bounding box center [257, 116] width 41 height 7
click at [303, 120] on div "button" at bounding box center [300, 122] width 10 height 5
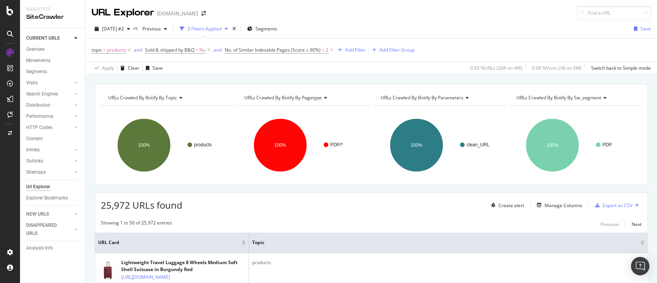
click at [449, 45] on div "topic = products and Sold & shipped by B&Q = No and No. of Similar Indexable Pa…" at bounding box center [371, 49] width 559 height 23
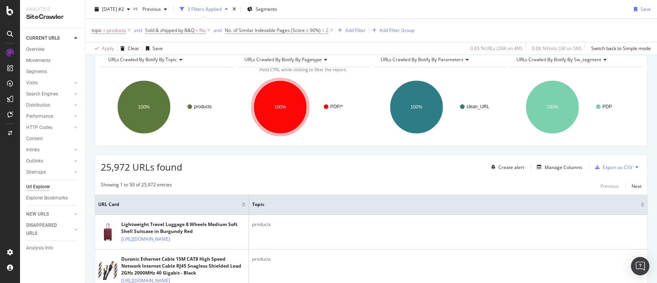
scroll to position [51, 0]
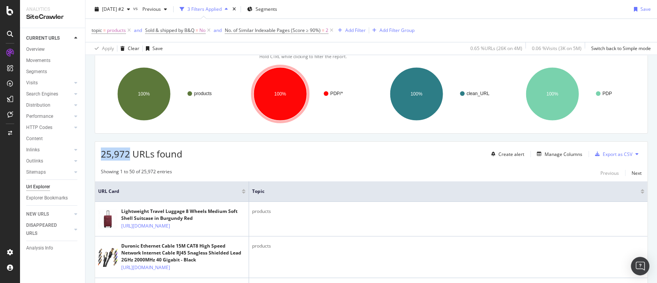
drag, startPoint x: 129, startPoint y: 154, endPoint x: 102, endPoint y: 155, distance: 27.3
click at [102, 155] on span "25,972 URLs found" at bounding box center [142, 153] width 82 height 13
copy span "25,972"
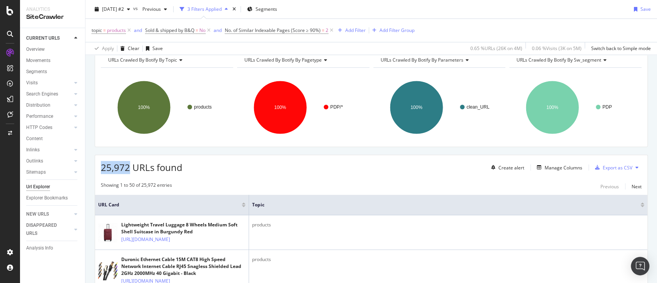
scroll to position [0, 0]
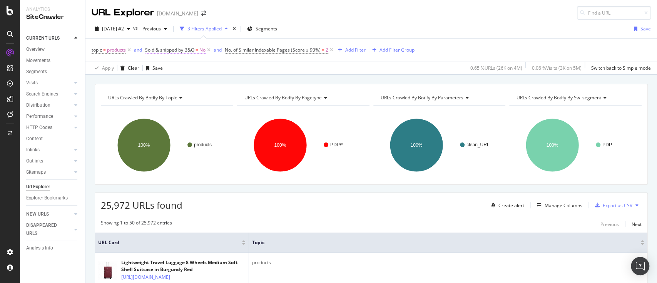
click at [182, 49] on span "Sold & shipped by B&Q" at bounding box center [169, 50] width 49 height 7
click at [163, 82] on icon at bounding box center [161, 80] width 5 height 5
click at [165, 99] on div "Yes" at bounding box center [195, 96] width 82 height 10
click at [234, 93] on div "Apply" at bounding box center [231, 96] width 12 height 7
drag, startPoint x: 112, startPoint y: 202, endPoint x: 98, endPoint y: 202, distance: 13.9
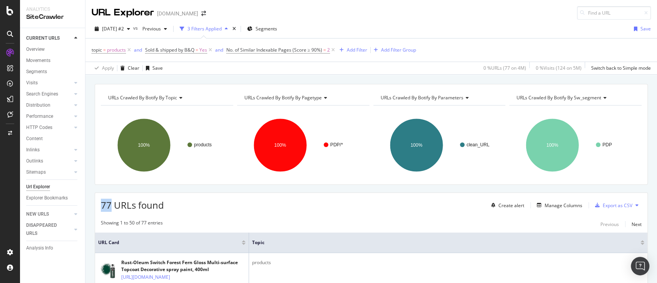
click at [98, 202] on div "77 URLs found Create alert Manage Columns Export as CSV" at bounding box center [371, 202] width 552 height 19
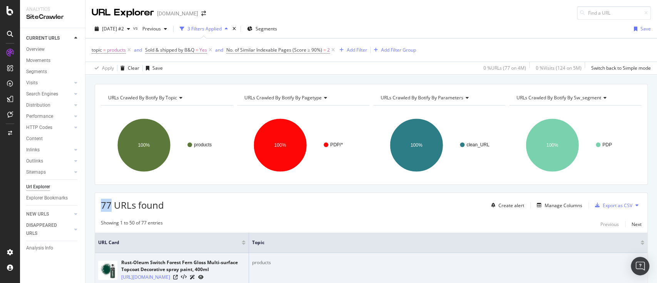
copy span "77"
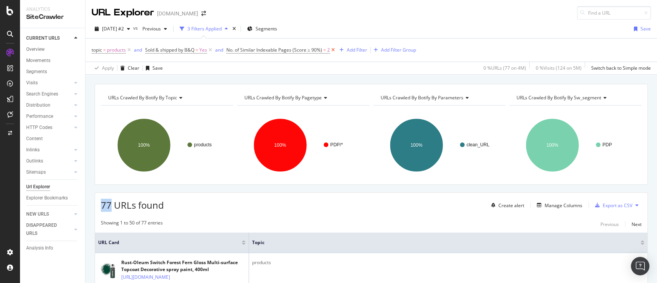
click at [332, 50] on icon at bounding box center [333, 50] width 7 height 8
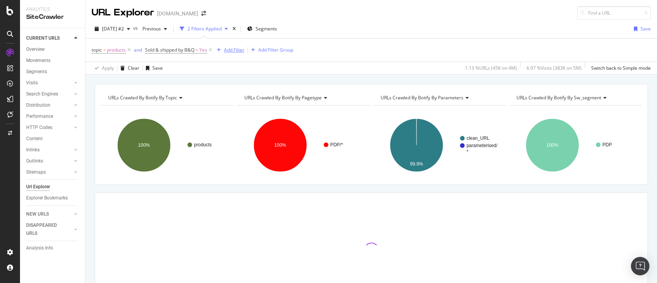
click at [238, 50] on div "Add Filter" at bounding box center [234, 50] width 20 height 7
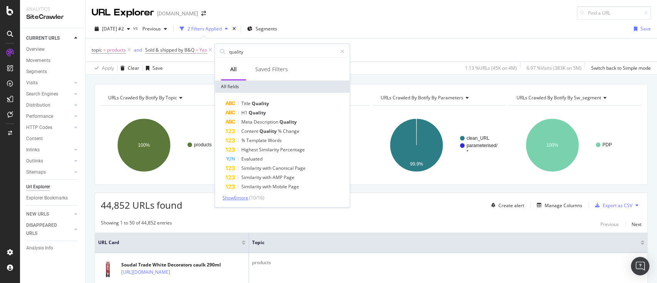
click at [247, 197] on span "Show 6 more" at bounding box center [235, 197] width 26 height 7
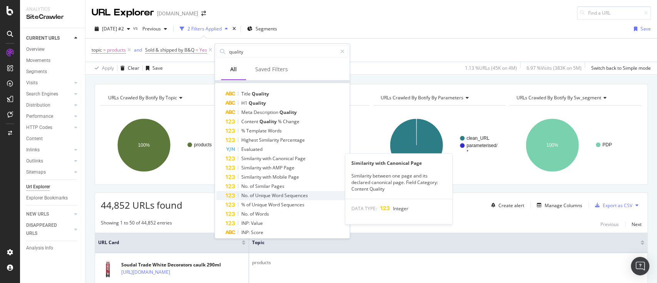
scroll to position [14, 0]
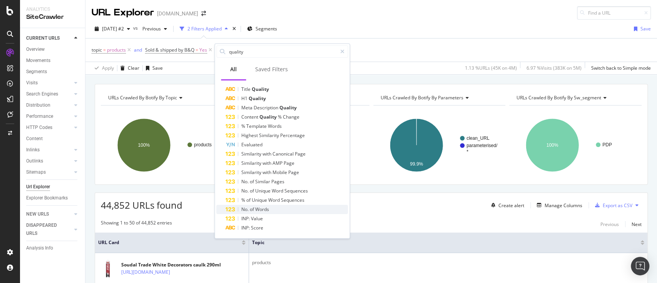
click at [266, 208] on span "Words" at bounding box center [262, 209] width 14 height 7
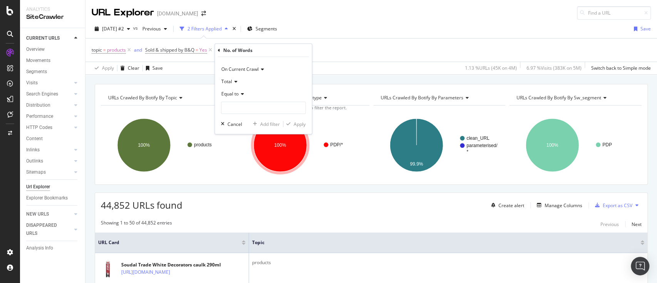
click at [235, 93] on span "Equal to" at bounding box center [229, 93] width 17 height 7
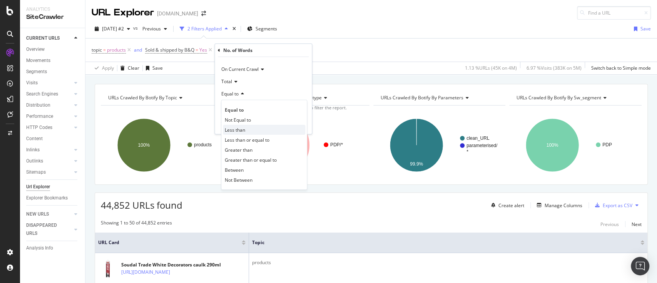
click at [249, 128] on div "Less than" at bounding box center [264, 130] width 82 height 10
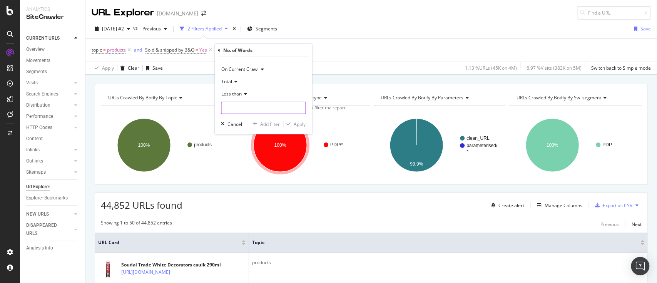
click at [264, 111] on input "number" at bounding box center [263, 108] width 85 height 12
type input "100"
click at [299, 123] on div "Apply" at bounding box center [299, 123] width 12 height 7
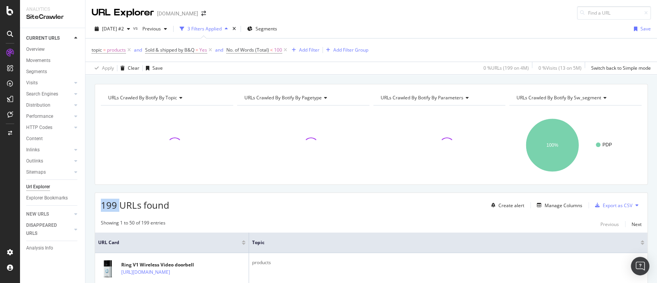
drag, startPoint x: 116, startPoint y: 202, endPoint x: 95, endPoint y: 204, distance: 20.9
click at [95, 204] on div "199 URLs found Create alert Manage Columns Export as CSV" at bounding box center [371, 202] width 552 height 19
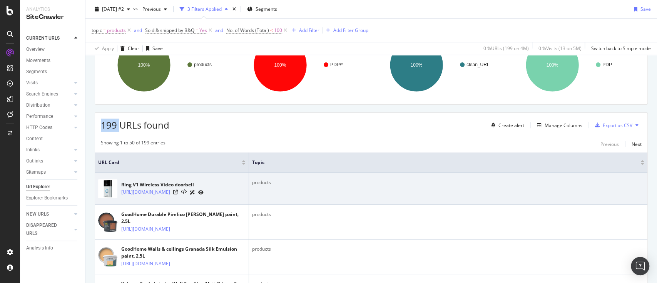
scroll to position [102, 0]
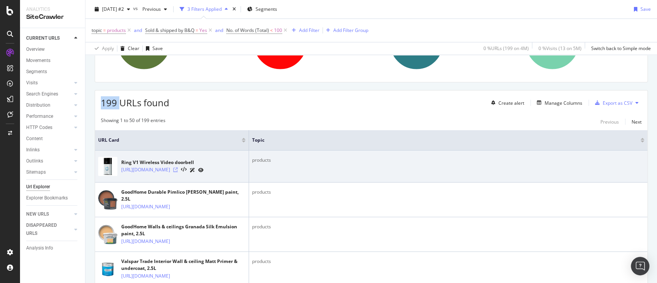
click at [178, 172] on icon at bounding box center [175, 169] width 5 height 5
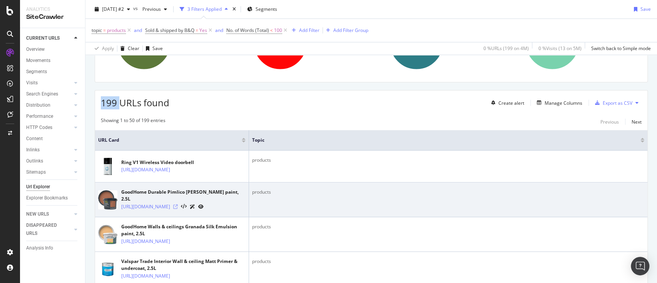
click at [178, 209] on icon at bounding box center [175, 206] width 5 height 5
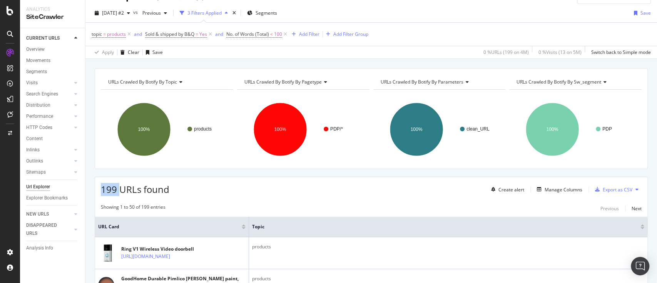
scroll to position [0, 0]
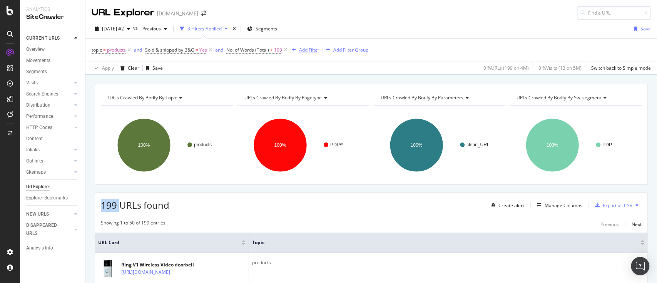
click at [305, 47] on div "Add Filter" at bounding box center [309, 50] width 20 height 7
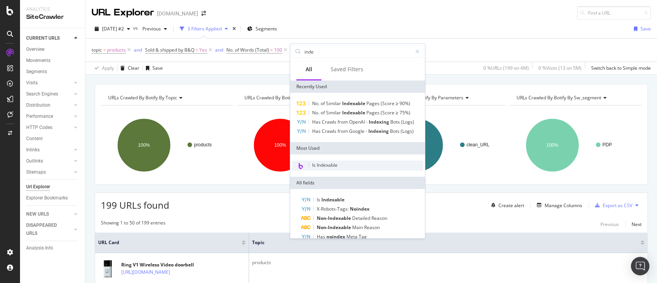
type input "inde"
click at [320, 166] on span "Is Indexable" at bounding box center [324, 165] width 25 height 7
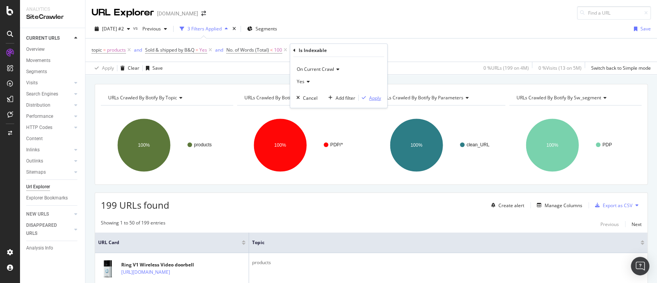
click at [368, 98] on div "button" at bounding box center [364, 97] width 10 height 5
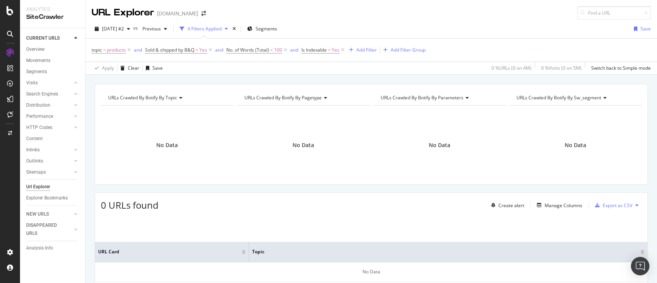
click at [171, 55] on span "Sold & shipped by B&Q = Yes" at bounding box center [179, 50] width 68 height 11
click at [177, 48] on span "Sold & shipped by B&Q" at bounding box center [169, 50] width 49 height 7
click at [175, 78] on div "Yes" at bounding box center [194, 80] width 85 height 12
click at [175, 106] on div "No" at bounding box center [195, 106] width 82 height 10
click at [225, 97] on div "Apply" at bounding box center [231, 96] width 12 height 7
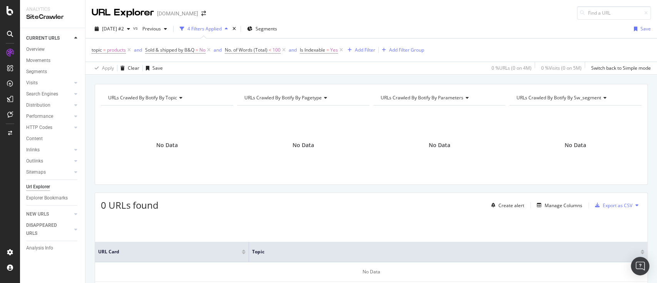
click at [273, 53] on span "No. of Words (Total) < 100" at bounding box center [256, 50] width 62 height 11
click at [271, 52] on span "<" at bounding box center [269, 50] width 3 height 7
click at [255, 92] on icon at bounding box center [255, 92] width 5 height 5
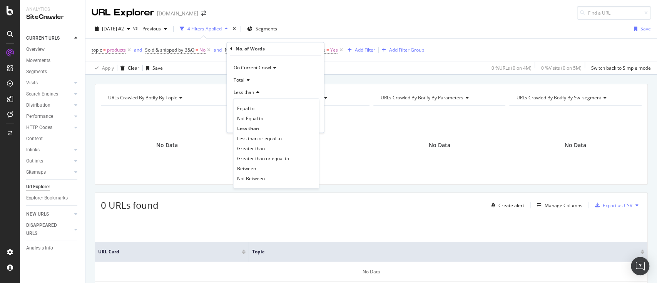
click at [257, 92] on icon at bounding box center [255, 92] width 5 height 5
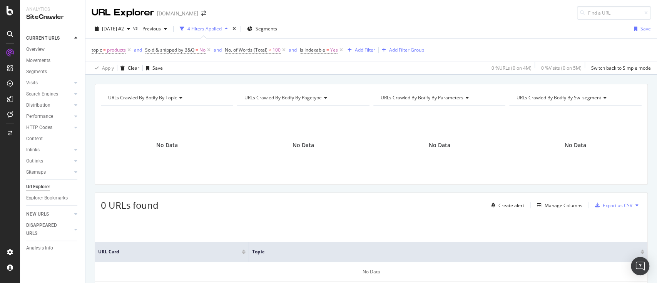
click at [440, 65] on div "Apply Clear Save 0 % URLs ( 0 on 4M ) 0 % Visits ( 0 on 5M ) Switch back to Sim…" at bounding box center [370, 68] width 571 height 13
click at [270, 48] on span "No. of Words (Total) < 100" at bounding box center [253, 50] width 56 height 7
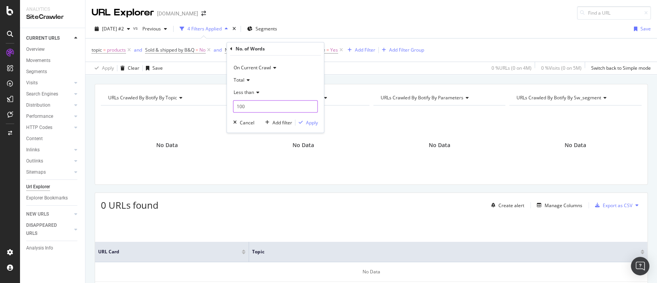
drag, startPoint x: 253, startPoint y: 108, endPoint x: 225, endPoint y: 107, distance: 28.9
click at [225, 107] on body "Analytics SiteCrawler CURRENT URLS Overview Movements Segments Visits Analysis …" at bounding box center [328, 141] width 657 height 283
type input "1"
type input "200"
click at [309, 123] on div "Apply" at bounding box center [311, 122] width 12 height 7
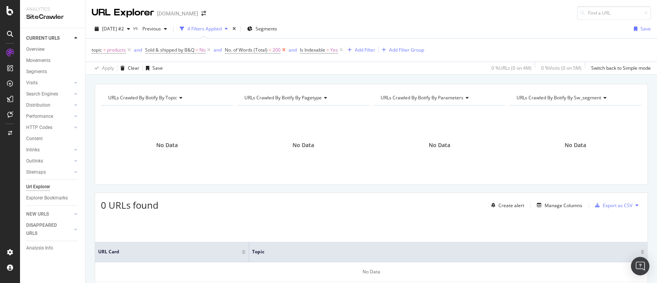
click at [282, 51] on icon at bounding box center [283, 50] width 7 height 8
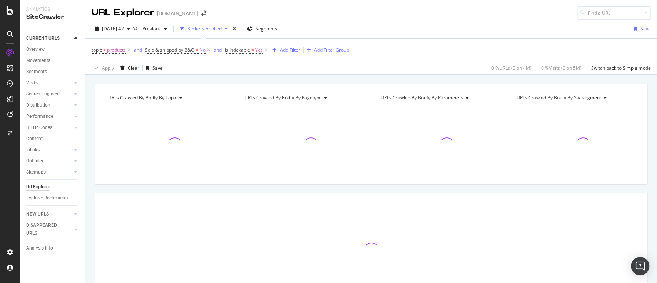
click at [292, 48] on div "Add Filter" at bounding box center [290, 50] width 20 height 7
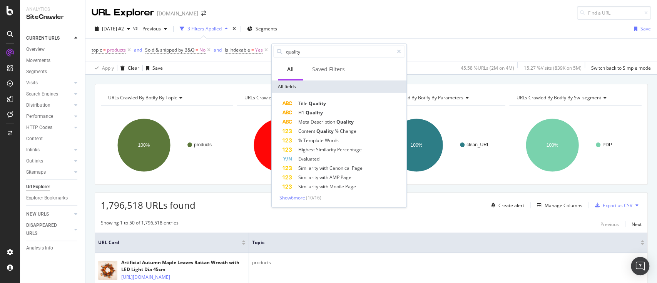
type input "quality"
click at [302, 195] on span "Show 6 more" at bounding box center [292, 197] width 26 height 7
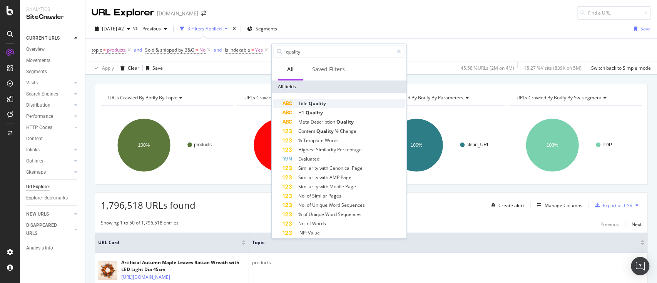
click at [318, 103] on span "Quality" at bounding box center [316, 103] width 17 height 7
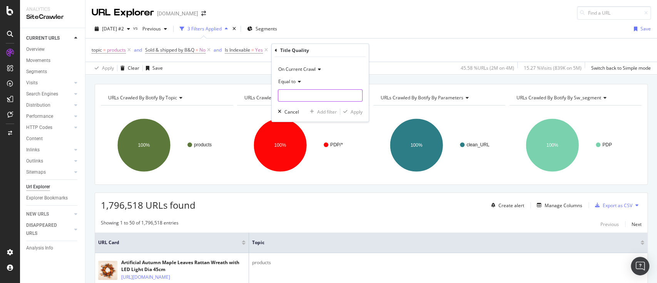
click at [315, 95] on input "text" at bounding box center [320, 95] width 84 height 12
click at [327, 113] on span "duplicate" at bounding box center [305, 113] width 51 height 7
type input "duplicate"
click at [354, 113] on div "Apply" at bounding box center [356, 111] width 12 height 7
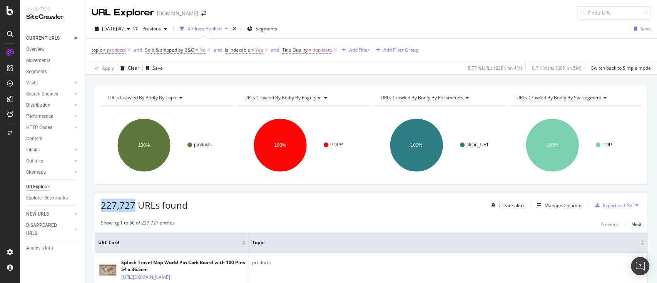
drag, startPoint x: 135, startPoint y: 203, endPoint x: 97, endPoint y: 203, distance: 38.5
click at [97, 203] on div "227,727 URLs found Create alert Manage Columns Export as CSV" at bounding box center [371, 202] width 552 height 19
copy span "227,727"
click at [187, 53] on span "Sold & shipped by B&Q = No" at bounding box center [178, 50] width 67 height 11
click at [193, 51] on span "Sold & shipped by B&Q" at bounding box center [169, 50] width 49 height 7
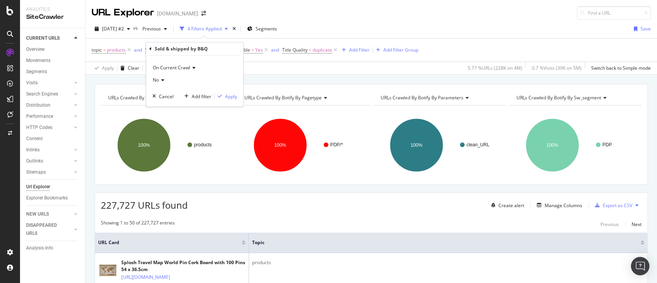
click at [165, 80] on div "No" at bounding box center [194, 80] width 85 height 12
click at [170, 97] on div "Yes" at bounding box center [195, 96] width 82 height 10
click at [230, 93] on div "Apply" at bounding box center [231, 96] width 12 height 7
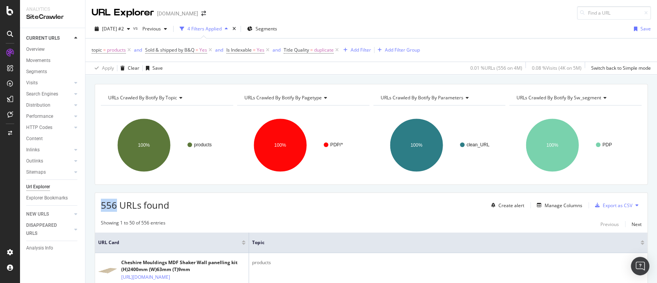
drag, startPoint x: 116, startPoint y: 205, endPoint x: 98, endPoint y: 205, distance: 18.1
click at [98, 205] on div "556 URLs found Create alert Manage Columns Export as CSV" at bounding box center [371, 202] width 552 height 19
click at [335, 49] on icon at bounding box center [336, 50] width 7 height 8
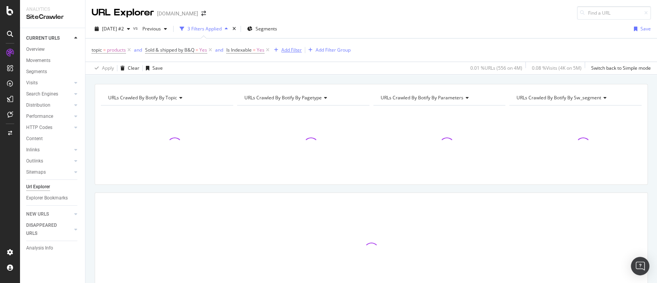
click at [294, 48] on div "Add Filter" at bounding box center [291, 50] width 20 height 7
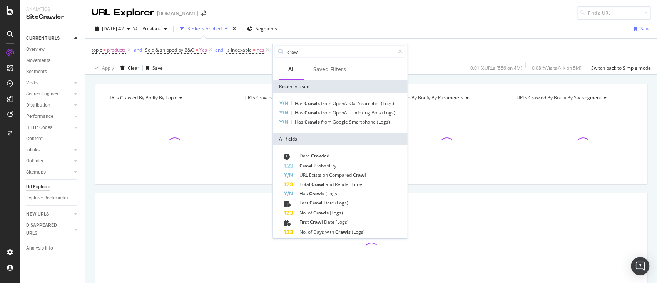
type input "crawl"
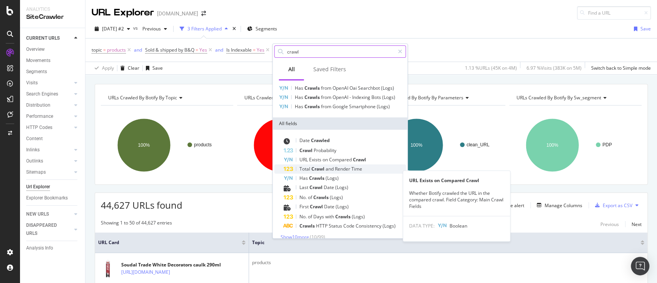
scroll to position [23, 0]
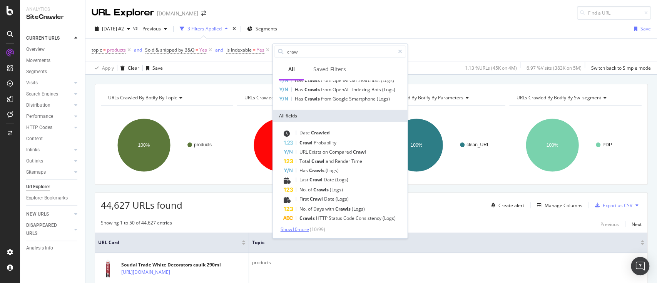
click at [301, 228] on span "Show 10 more" at bounding box center [294, 229] width 28 height 7
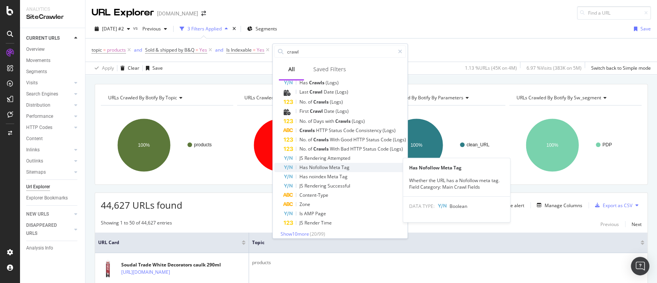
scroll to position [115, 0]
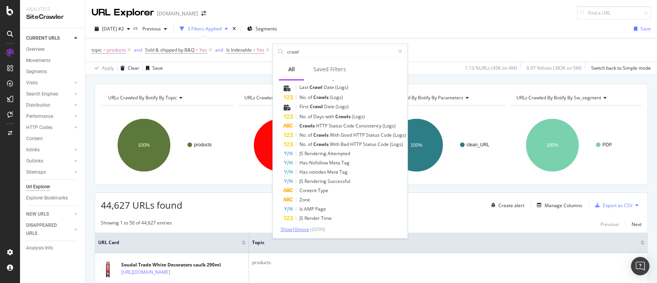
click at [304, 227] on span "Show 10 more" at bounding box center [294, 229] width 28 height 7
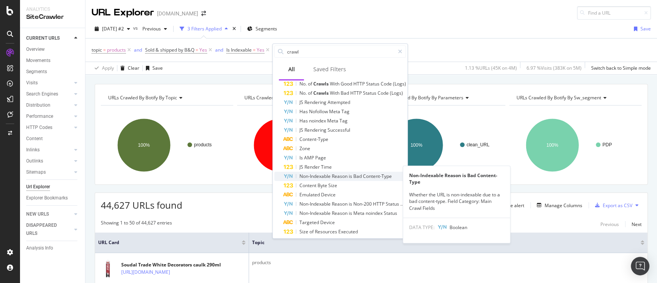
scroll to position [208, 0]
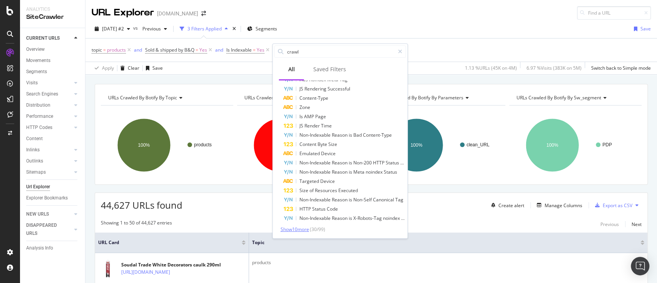
click at [300, 226] on span "Show 10 more" at bounding box center [294, 229] width 28 height 7
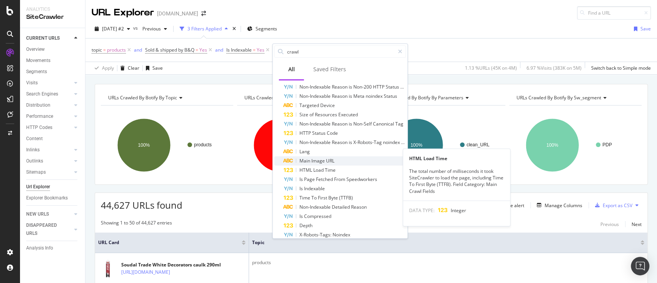
scroll to position [300, 0]
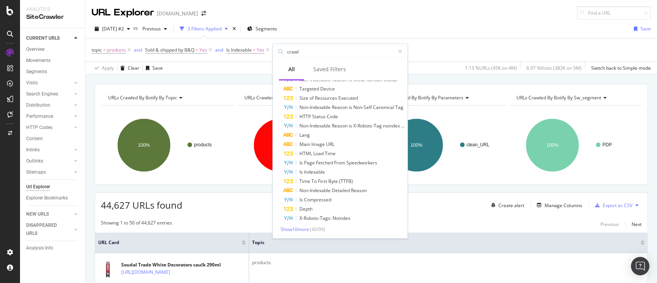
click at [399, 52] on icon at bounding box center [400, 51] width 4 height 5
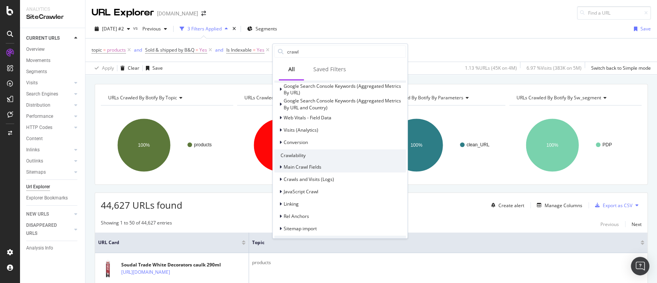
scroll to position [205, 0]
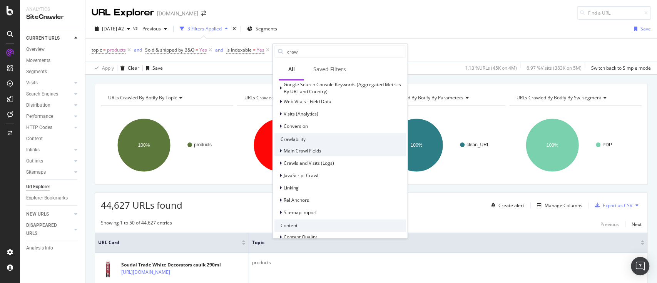
click at [280, 151] on icon at bounding box center [280, 150] width 2 height 5
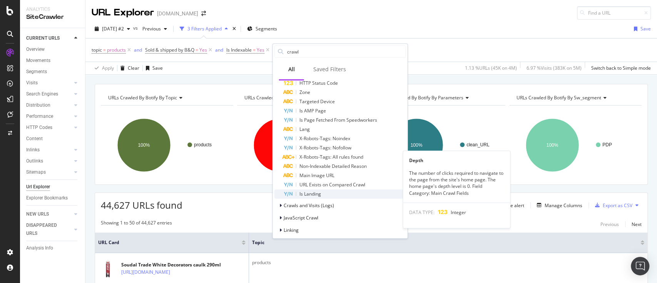
scroll to position [462, 0]
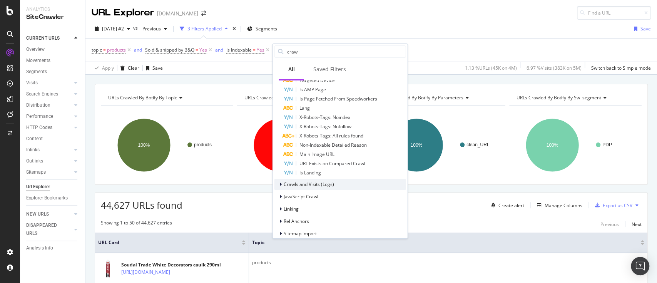
click at [279, 185] on div at bounding box center [281, 184] width 5 height 8
click at [277, 195] on icon at bounding box center [276, 195] width 2 height 5
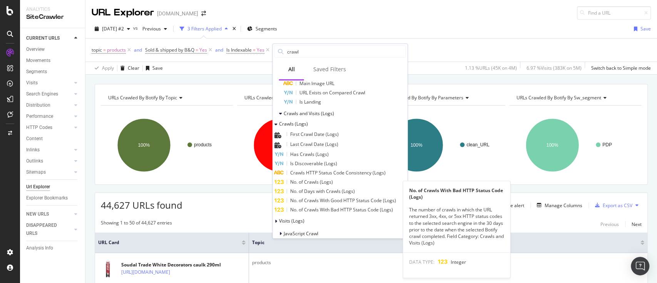
scroll to position [564, 0]
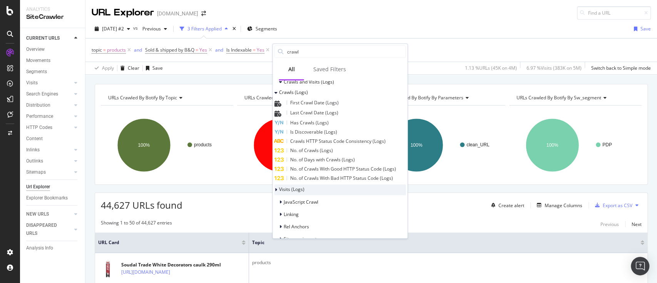
click at [277, 189] on icon at bounding box center [276, 189] width 2 height 5
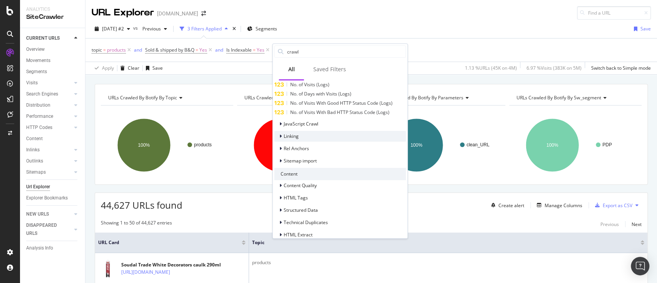
scroll to position [718, 0]
click at [280, 125] on icon at bounding box center [280, 123] width 2 height 5
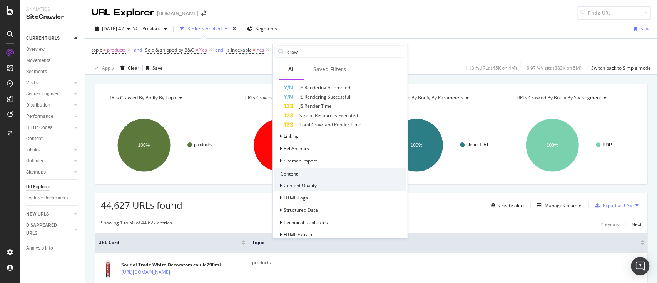
scroll to position [852, 0]
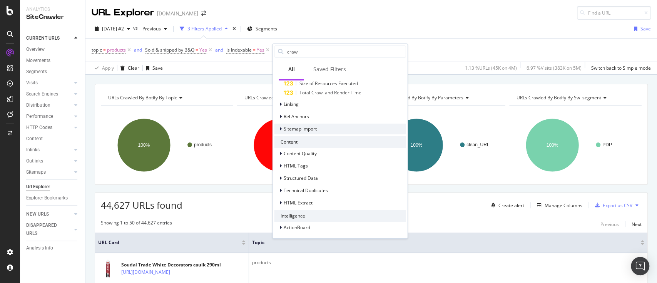
click at [282, 125] on div at bounding box center [281, 129] width 5 height 8
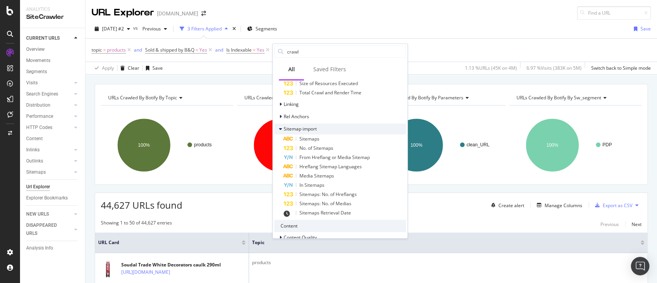
click at [280, 127] on icon at bounding box center [280, 129] width 3 height 5
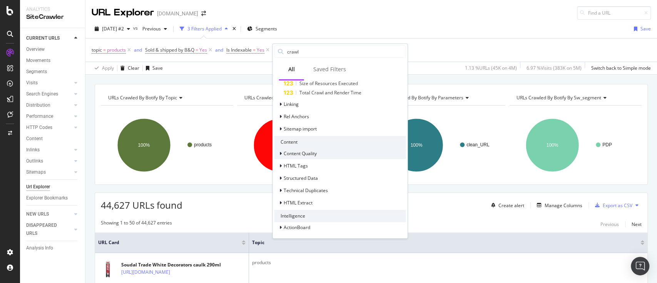
click at [283, 152] on div at bounding box center [281, 154] width 5 height 8
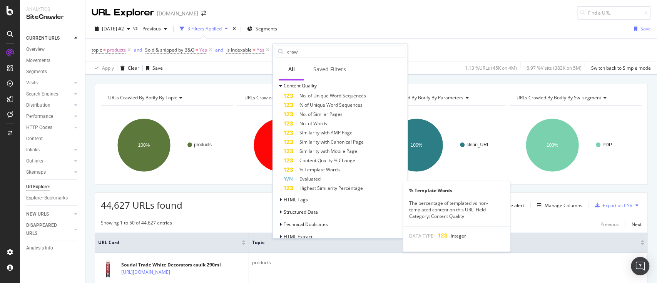
scroll to position [954, 0]
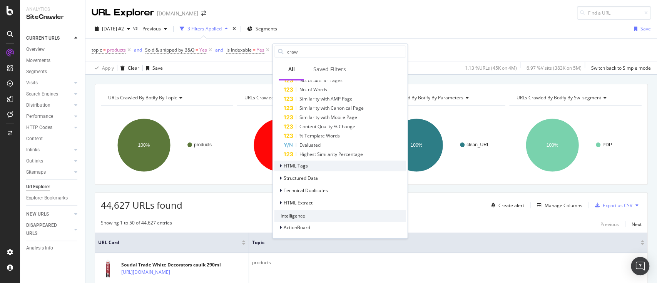
click at [277, 166] on div "HTML Tags" at bounding box center [290, 166] width 33 height 8
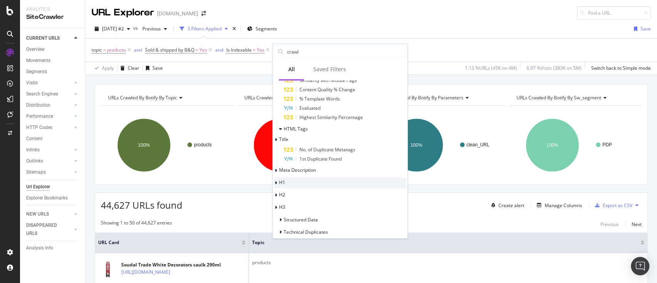
scroll to position [1005, 0]
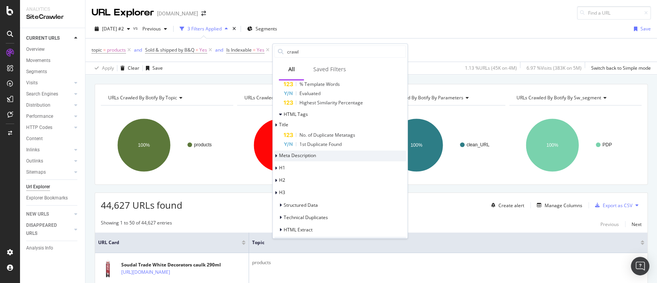
click at [283, 156] on div "Meta Description" at bounding box center [295, 156] width 42 height 8
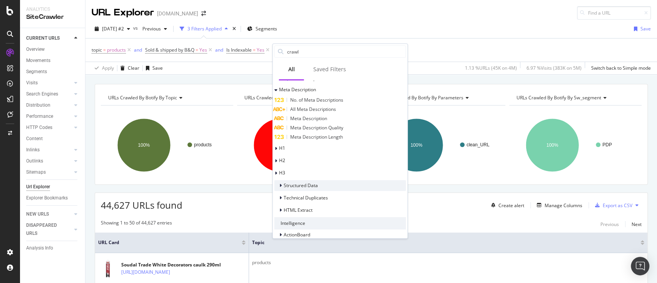
scroll to position [1079, 0]
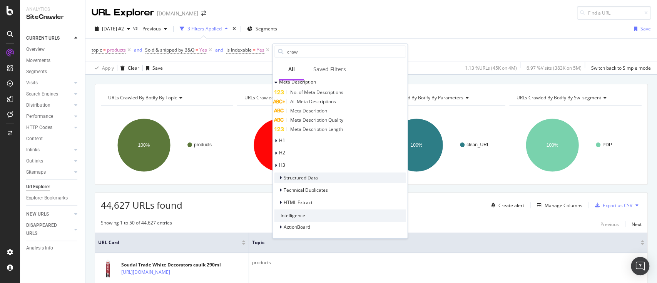
click at [281, 177] on icon at bounding box center [280, 177] width 2 height 5
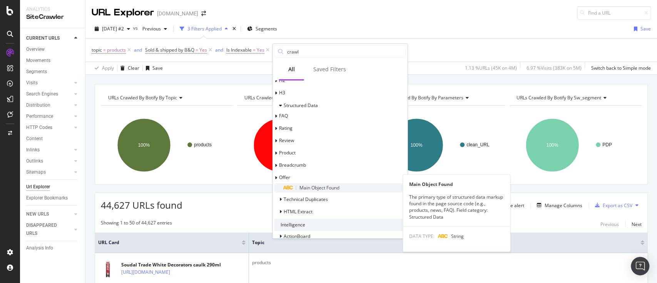
scroll to position [1160, 0]
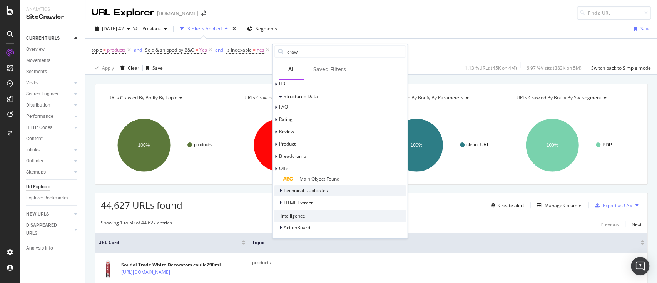
click at [280, 188] on icon at bounding box center [280, 190] width 2 height 5
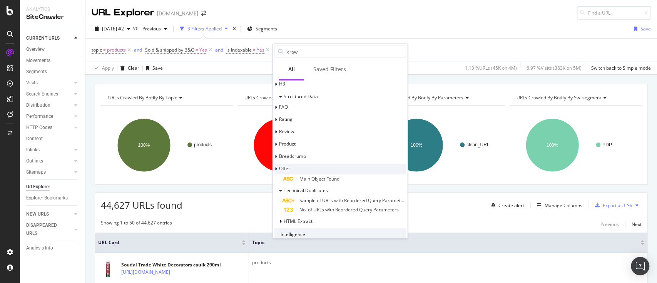
scroll to position [1179, 0]
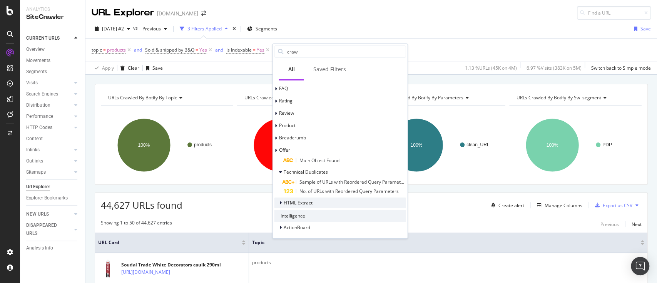
click at [280, 200] on icon at bounding box center [280, 202] width 2 height 5
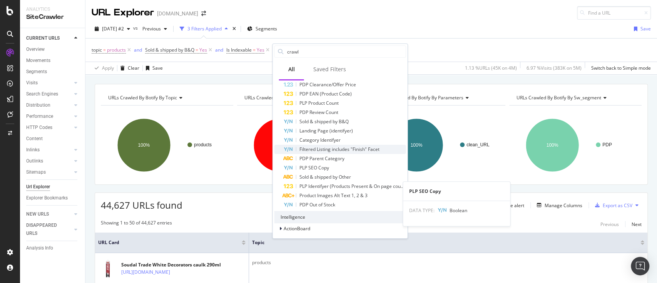
scroll to position [1317, 0]
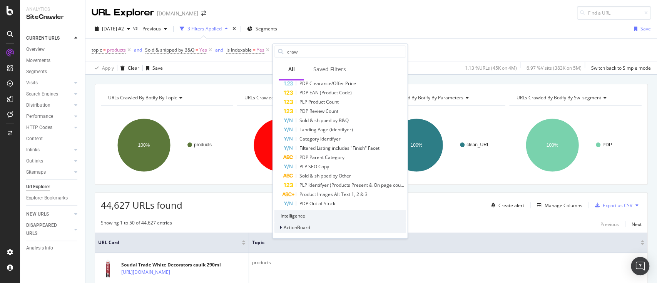
click at [281, 226] on icon at bounding box center [280, 227] width 2 height 5
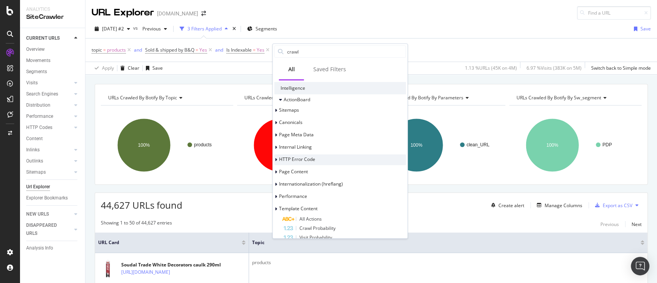
scroll to position [1454, 0]
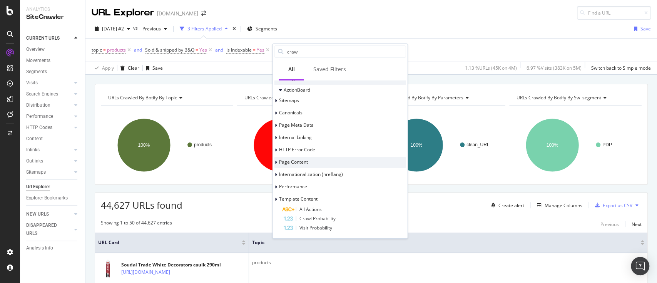
click at [277, 160] on icon at bounding box center [276, 162] width 2 height 5
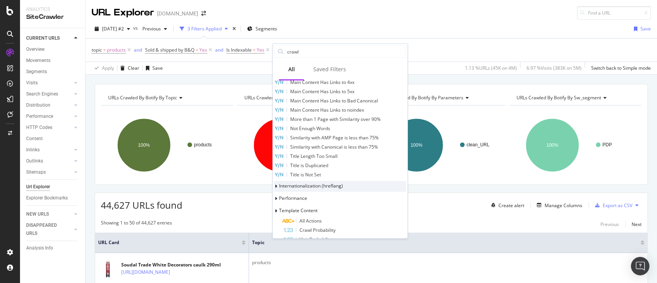
scroll to position [1584, 0]
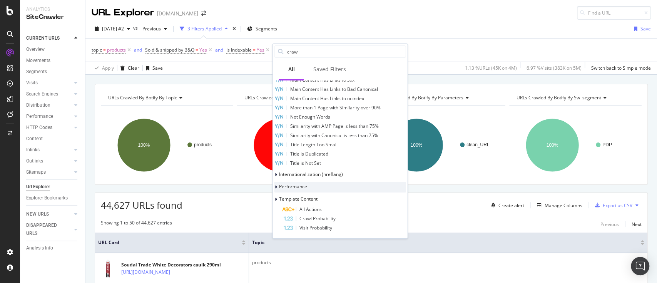
click at [279, 189] on div at bounding box center [276, 187] width 5 height 8
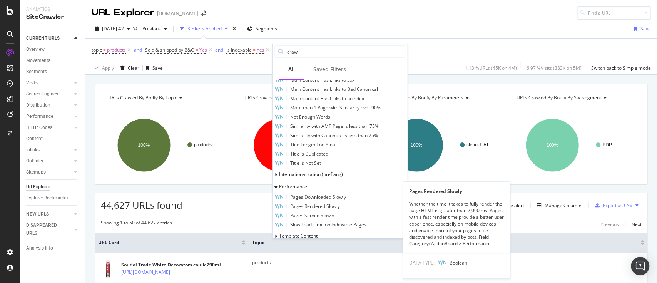
scroll to position [1621, 0]
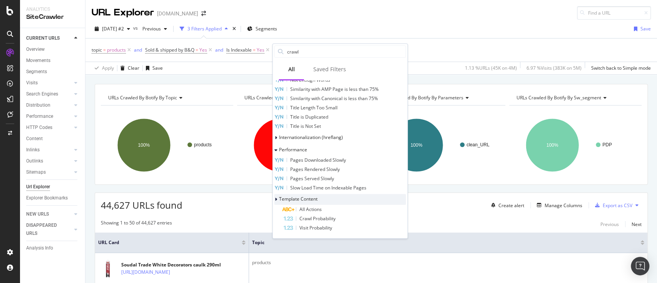
click at [279, 200] on div at bounding box center [276, 199] width 5 height 8
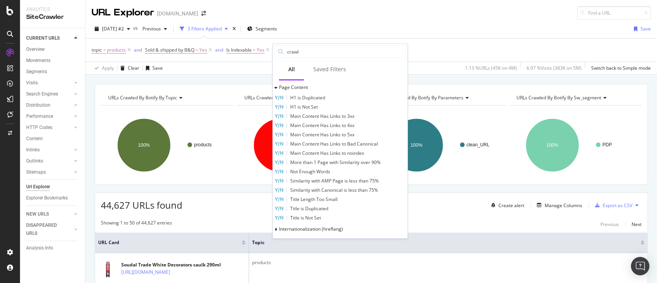
scroll to position [1513, 0]
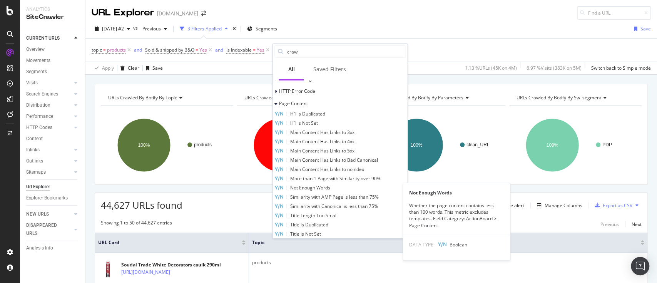
click at [330, 185] on span "Not Enough Words" at bounding box center [310, 187] width 40 height 7
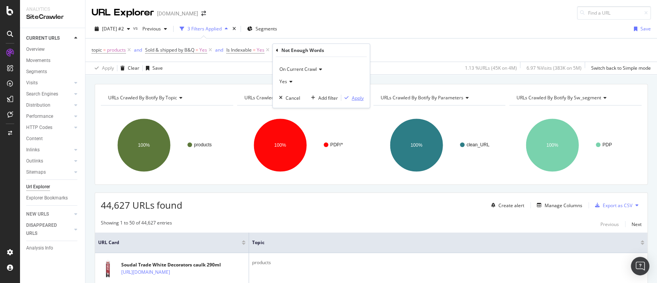
click at [355, 96] on div "Apply" at bounding box center [358, 97] width 12 height 7
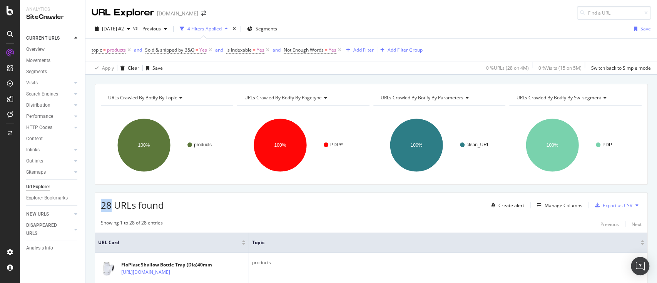
drag, startPoint x: 111, startPoint y: 206, endPoint x: 98, endPoint y: 206, distance: 12.3
click at [98, 206] on div "28 URLs found Create alert Manage Columns Export as CSV" at bounding box center [371, 202] width 552 height 19
click at [183, 49] on span "Sold & shipped by B&Q" at bounding box center [169, 50] width 49 height 7
click at [172, 83] on div "Yes" at bounding box center [194, 80] width 85 height 12
click at [172, 101] on div "No" at bounding box center [195, 106] width 82 height 10
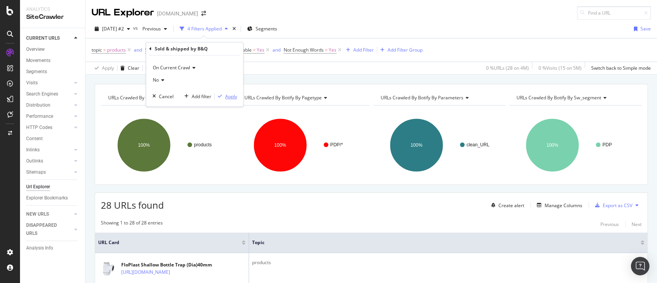
click at [232, 95] on div "Apply" at bounding box center [231, 96] width 12 height 7
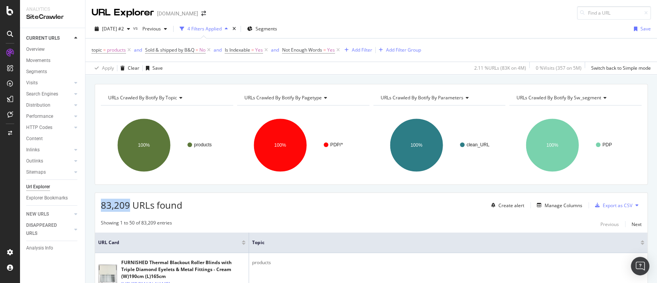
drag, startPoint x: 127, startPoint y: 202, endPoint x: 98, endPoint y: 204, distance: 28.5
click at [98, 204] on div "83,209 URLs found Create alert Manage Columns Export as CSV" at bounding box center [371, 202] width 552 height 19
click at [122, 207] on span "83,209 URLs found" at bounding box center [142, 204] width 82 height 13
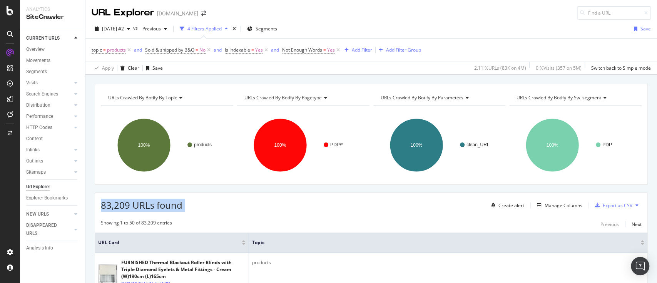
click at [138, 204] on span "83,209 URLs found" at bounding box center [142, 204] width 82 height 13
click at [127, 207] on span "83,209 URLs found" at bounding box center [142, 204] width 82 height 13
drag, startPoint x: 129, startPoint y: 204, endPoint x: 93, endPoint y: 202, distance: 35.5
click at [338, 50] on icon at bounding box center [338, 50] width 7 height 8
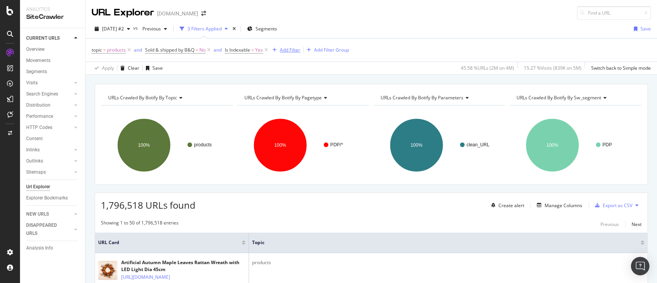
click at [284, 47] on div "Add Filter" at bounding box center [290, 50] width 20 height 7
click at [468, 37] on div "[DATE] #2 vs Previous 3 Filters Applied Segments Save" at bounding box center [370, 30] width 571 height 15
click at [281, 47] on div "Add Filter" at bounding box center [290, 50] width 20 height 7
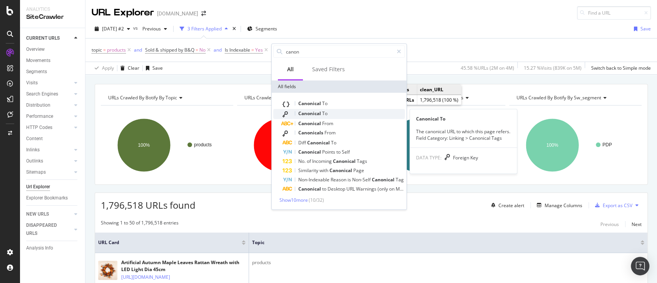
type input "canon"
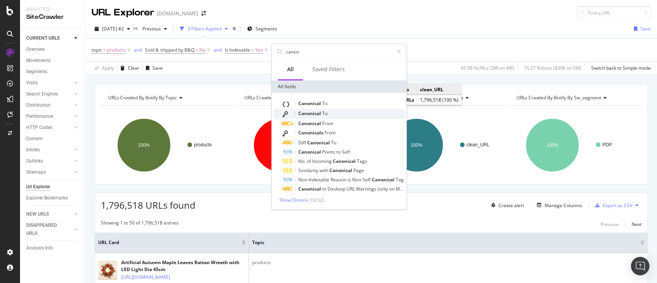
click at [322, 115] on span "To" at bounding box center [324, 113] width 5 height 7
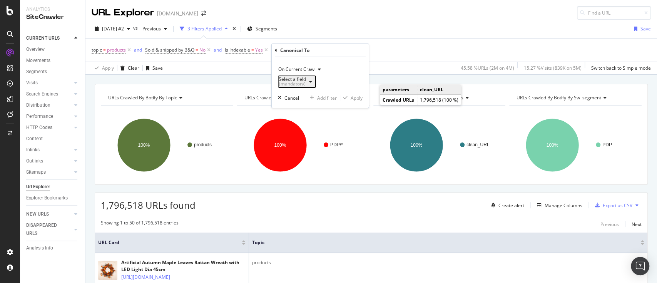
click at [315, 82] on div "button" at bounding box center [310, 81] width 9 height 5
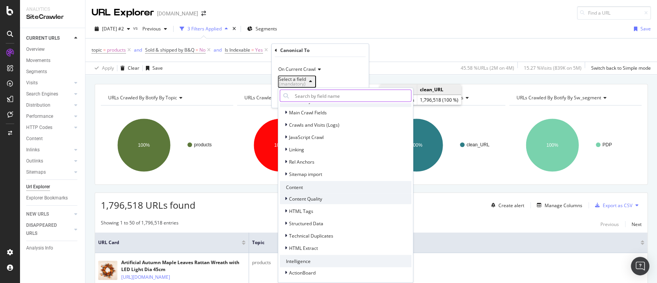
scroll to position [159, 0]
click at [286, 218] on div at bounding box center [286, 222] width 5 height 8
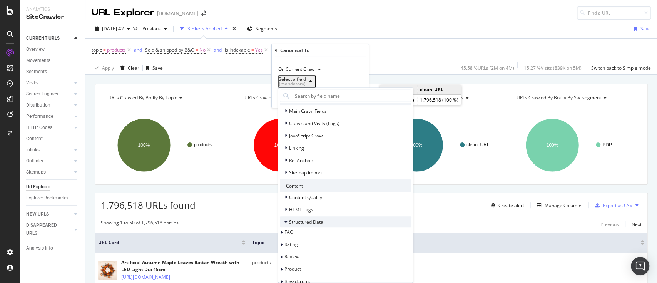
click at [286, 220] on icon at bounding box center [285, 221] width 3 height 5
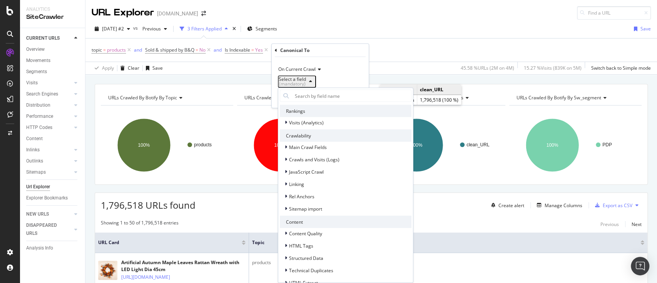
scroll to position [108, 0]
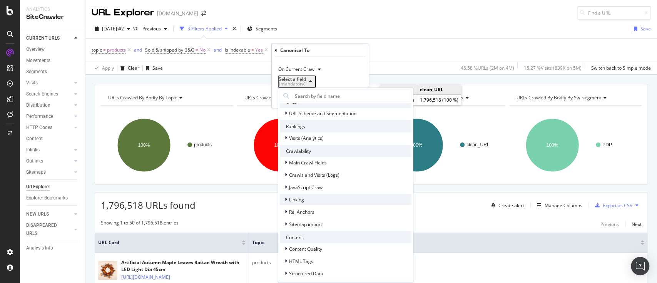
click at [287, 198] on div at bounding box center [286, 199] width 5 height 8
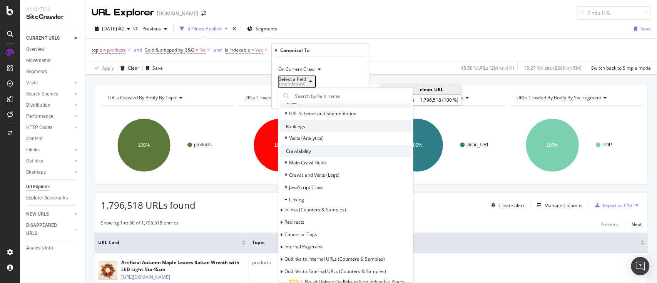
scroll to position [159, 0]
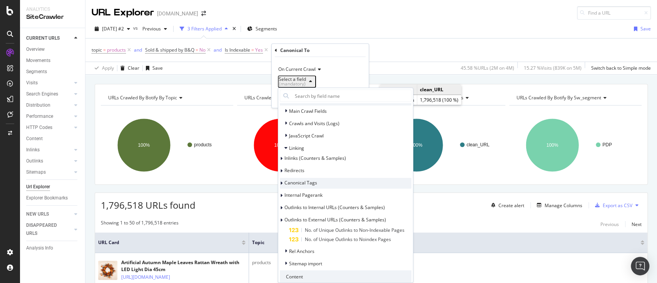
click at [282, 184] on icon at bounding box center [281, 183] width 2 height 5
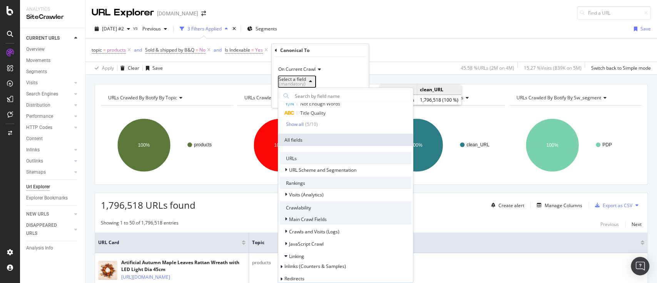
scroll to position [102, 0]
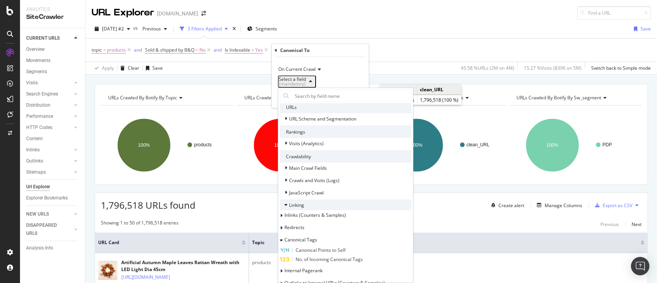
click at [285, 205] on icon at bounding box center [285, 204] width 3 height 5
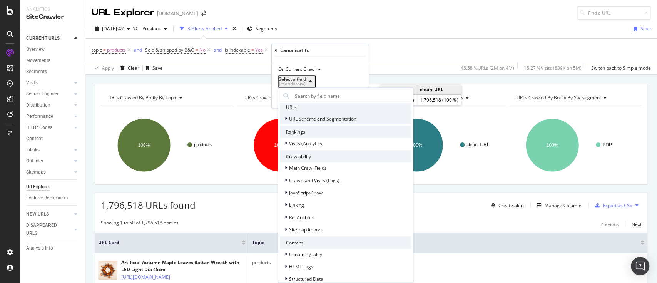
click at [287, 116] on div at bounding box center [286, 119] width 5 height 8
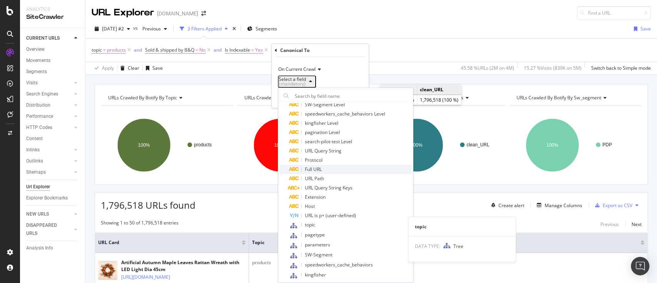
scroll to position [205, 0]
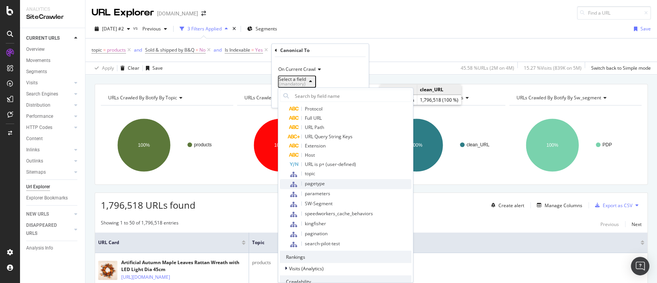
click at [319, 183] on span "pagetype" at bounding box center [315, 183] width 20 height 7
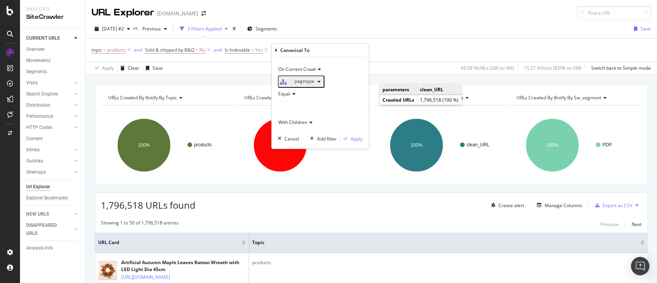
click at [303, 112] on div at bounding box center [320, 108] width 84 height 12
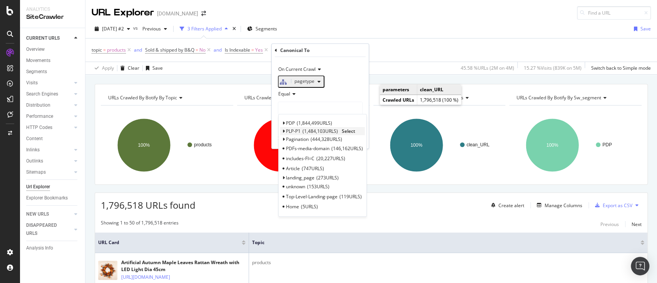
click at [352, 133] on span "Select" at bounding box center [348, 131] width 13 height 7
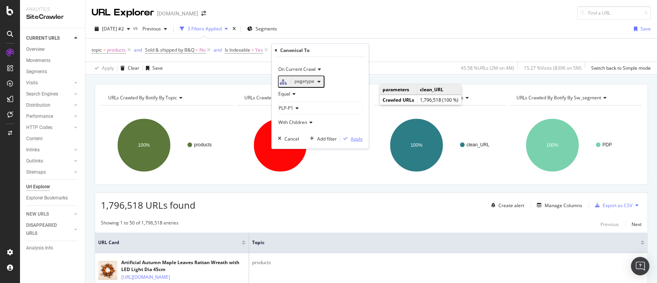
click at [351, 142] on div "Apply" at bounding box center [356, 138] width 12 height 7
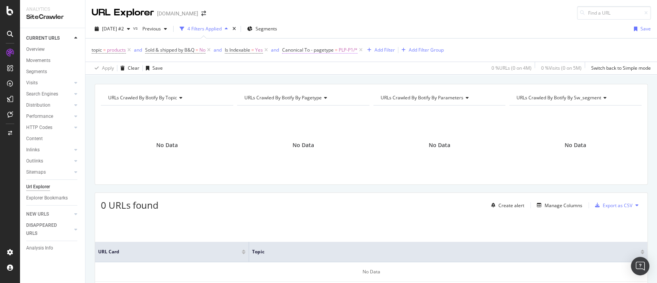
click at [308, 53] on span "Canonical To - pagetype = PLP-P1/*" at bounding box center [319, 50] width 75 height 7
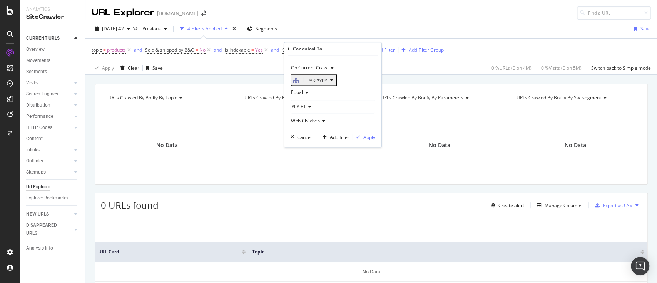
click at [313, 111] on div "PLP-P1" at bounding box center [333, 106] width 84 height 12
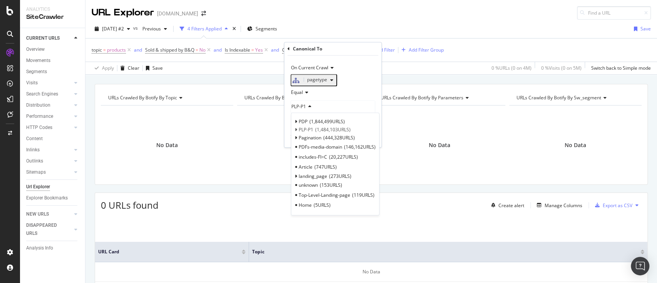
click at [481, 38] on div "topic = products and Sold & shipped by B&Q = No and Is Indexable = Yes and Cano…" at bounding box center [371, 49] width 559 height 23
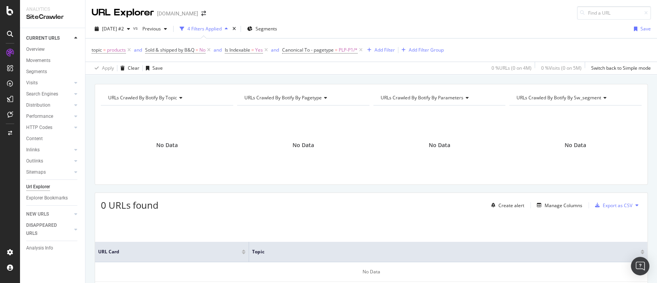
drag, startPoint x: 360, startPoint y: 51, endPoint x: 425, endPoint y: 42, distance: 65.3
click at [359, 51] on icon at bounding box center [360, 50] width 7 height 8
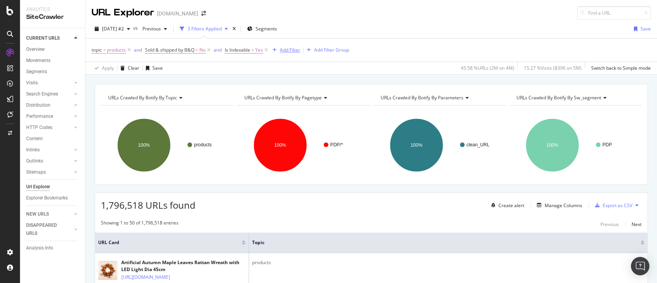
click at [292, 47] on div "Add Filter" at bounding box center [290, 50] width 20 height 7
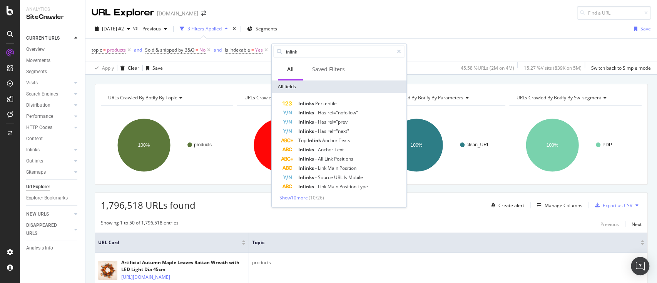
type input "inlink"
click at [301, 194] on span "Show 10 more" at bounding box center [293, 197] width 28 height 7
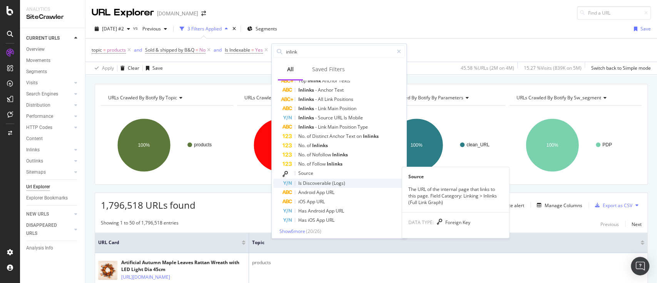
scroll to position [62, 0]
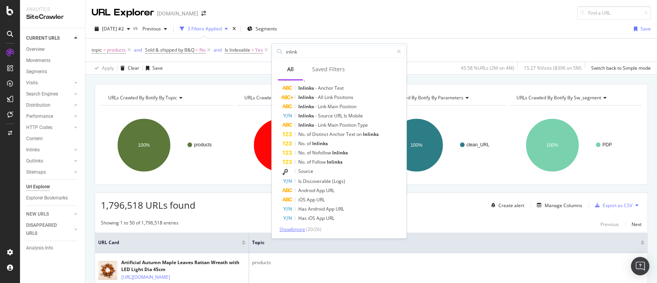
click at [305, 230] on span "Show 6 more" at bounding box center [292, 229] width 26 height 7
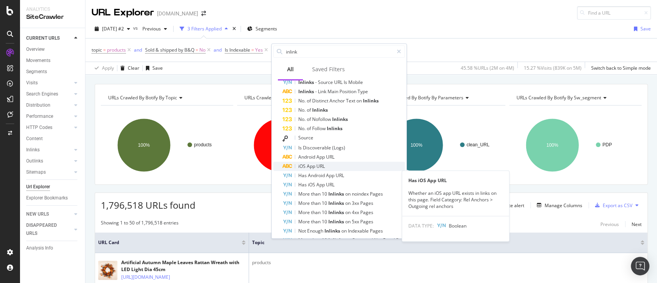
scroll to position [107, 0]
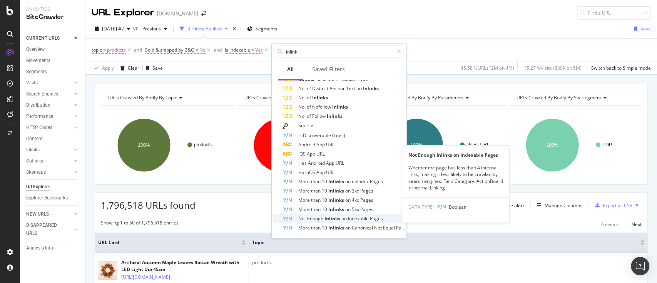
click at [350, 217] on span "Indexable" at bounding box center [359, 218] width 22 height 7
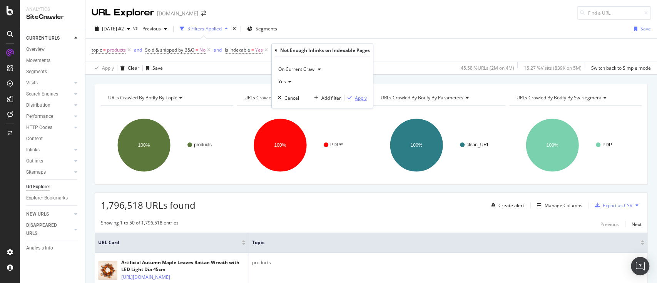
click at [353, 99] on div "button" at bounding box center [349, 97] width 10 height 5
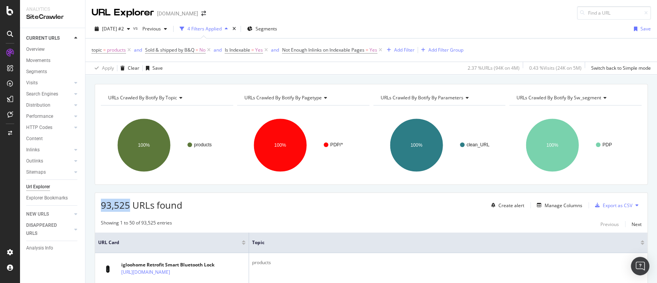
drag, startPoint x: 129, startPoint y: 207, endPoint x: 95, endPoint y: 204, distance: 34.4
click at [95, 204] on div "93,525 URLs found Create alert Manage Columns Export as CSV" at bounding box center [371, 202] width 552 height 19
click at [401, 50] on div "Add Filter" at bounding box center [404, 50] width 20 height 7
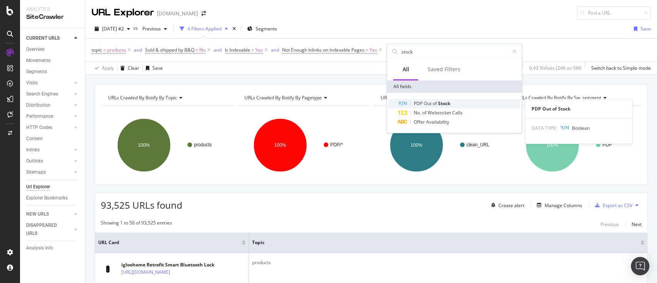
type input "stock"
click at [444, 106] on span "Stock" at bounding box center [443, 103] width 12 height 7
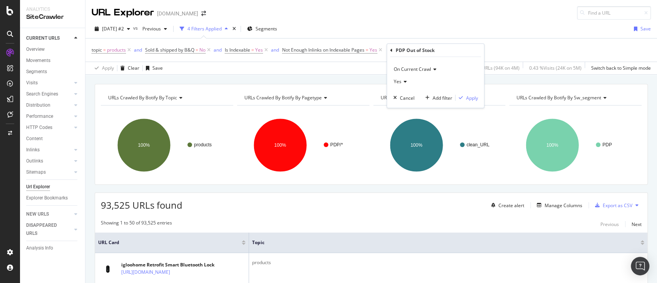
click at [410, 82] on div "Yes" at bounding box center [435, 81] width 85 height 12
click at [409, 103] on div "No" at bounding box center [436, 107] width 82 height 10
click at [465, 97] on div "Apply" at bounding box center [471, 97] width 12 height 7
drag, startPoint x: 131, startPoint y: 205, endPoint x: 97, endPoint y: 206, distance: 33.5
click at [97, 206] on div "85,704 URLs found Create alert Manage Columns Export as CSV" at bounding box center [371, 202] width 552 height 19
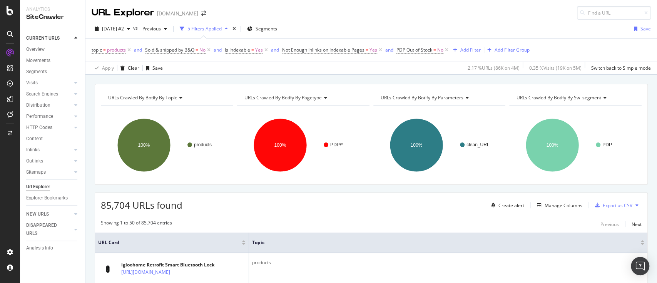
click at [137, 207] on span "85,704 URLs found" at bounding box center [142, 204] width 82 height 13
drag, startPoint x: 128, startPoint y: 205, endPoint x: 93, endPoint y: 204, distance: 35.0
click at [187, 50] on span "Sold & shipped by B&Q" at bounding box center [169, 50] width 49 height 7
click at [178, 80] on div "No" at bounding box center [194, 80] width 85 height 12
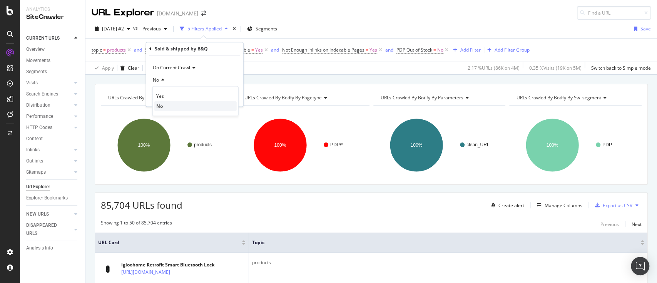
click at [165, 101] on div "No" at bounding box center [195, 106] width 82 height 10
click at [167, 85] on div "No" at bounding box center [194, 80] width 85 height 12
click at [169, 95] on div "Yes" at bounding box center [195, 96] width 82 height 10
click at [227, 96] on div "Apply" at bounding box center [231, 96] width 12 height 7
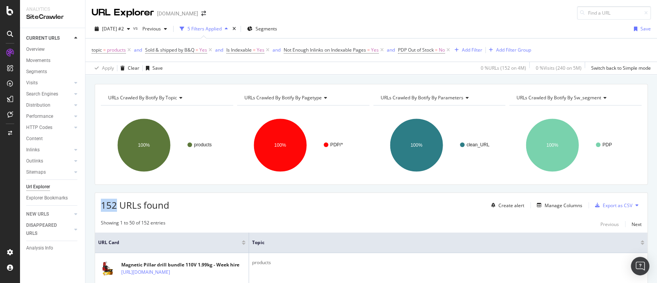
drag, startPoint x: 115, startPoint y: 205, endPoint x: 100, endPoint y: 205, distance: 15.4
click at [100, 205] on div "152 URLs found Create alert Manage Columns Export as CSV" at bounding box center [371, 202] width 552 height 19
